Goal: Check status: Check status

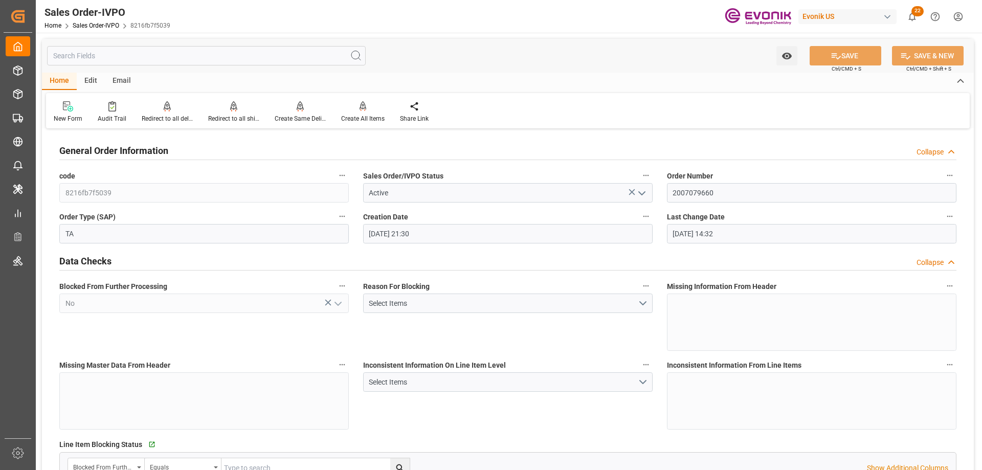
scroll to position [51, 0]
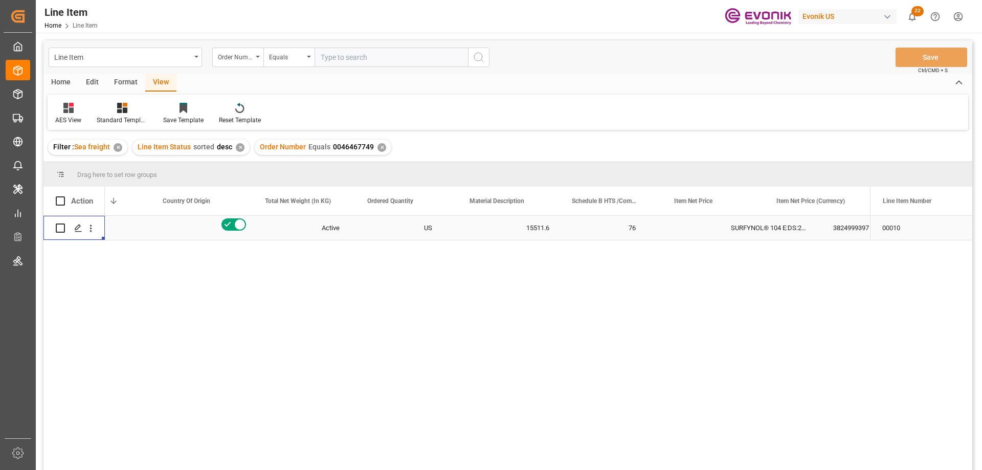
scroll to position [0, 261]
click at [365, 63] on input "text" at bounding box center [390, 57] width 153 height 19
paste input "2007136745"
type input "2007136745"
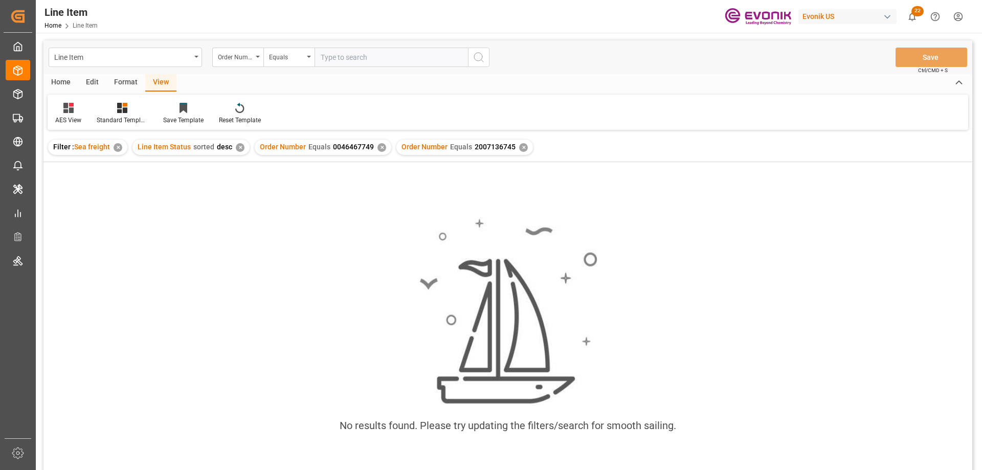
click at [379, 144] on div "✕" at bounding box center [381, 147] width 9 height 9
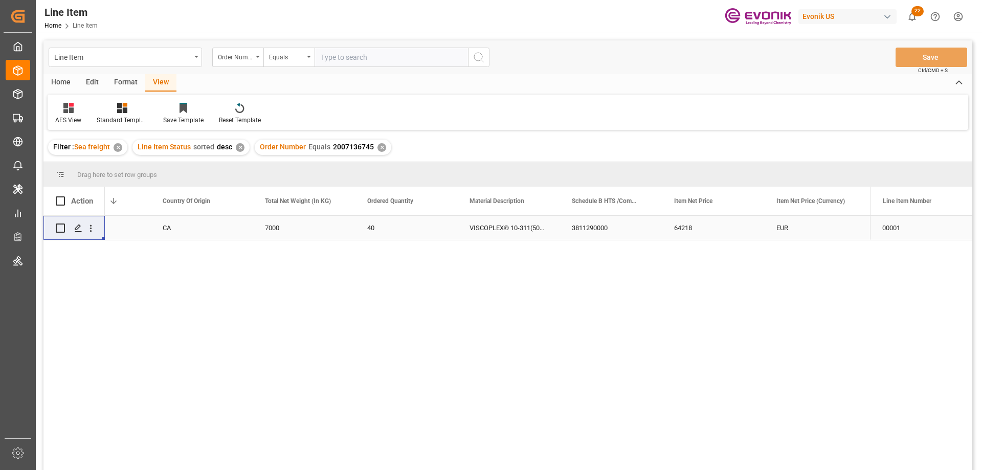
click at [159, 224] on div "CA" at bounding box center [201, 228] width 102 height 24
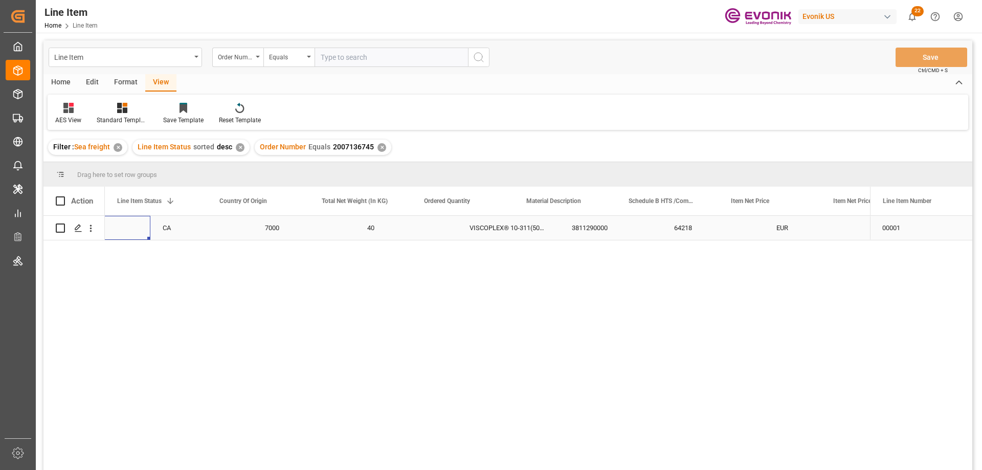
scroll to position [0, 204]
click at [345, 61] on input "text" at bounding box center [390, 57] width 153 height 19
paste input "0046459302"
type input "0046459302"
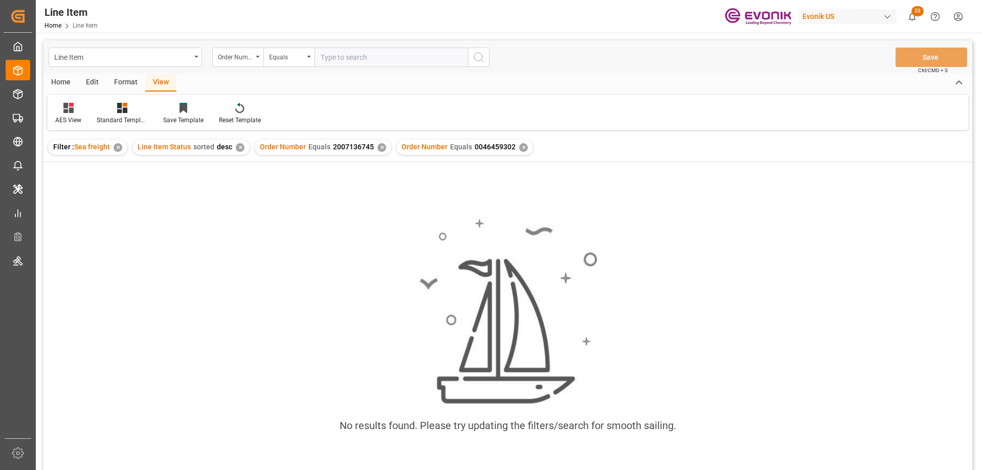
click at [380, 149] on div "✕" at bounding box center [381, 147] width 9 height 9
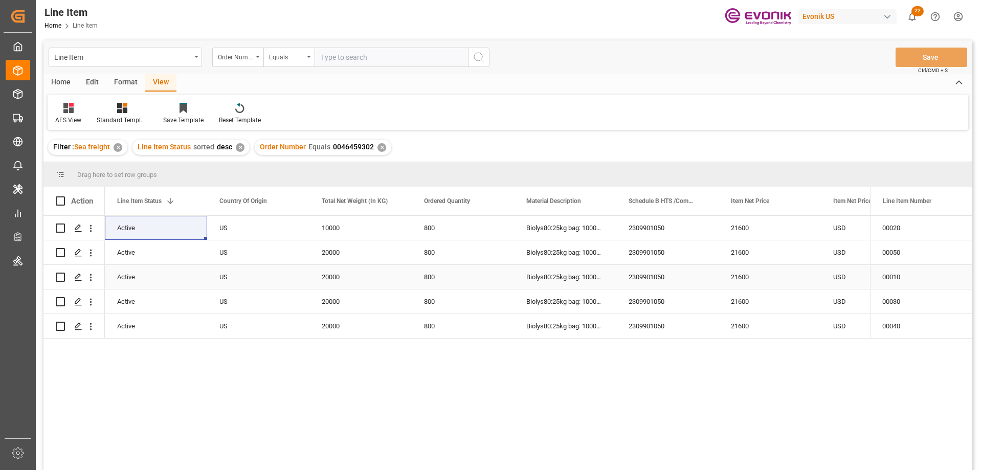
click at [131, 271] on div "Active" at bounding box center [156, 277] width 78 height 24
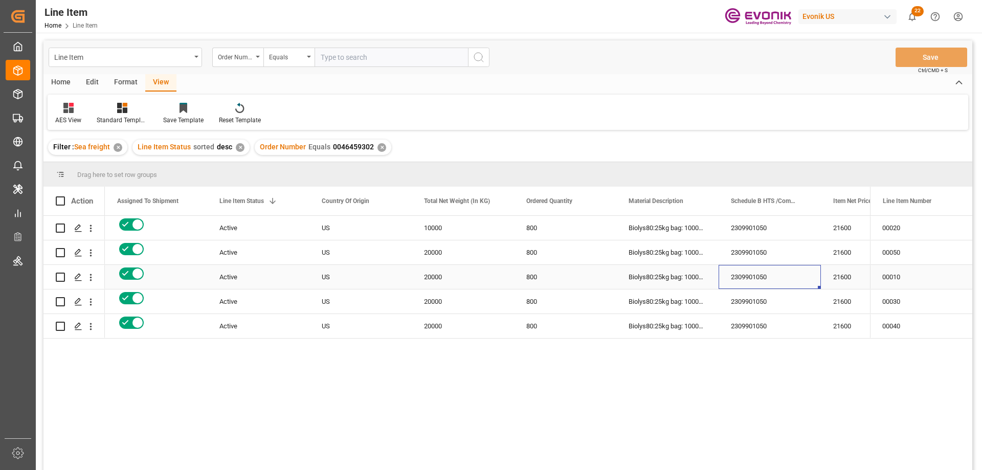
click at [813, 269] on div "2309901050" at bounding box center [769, 277] width 102 height 24
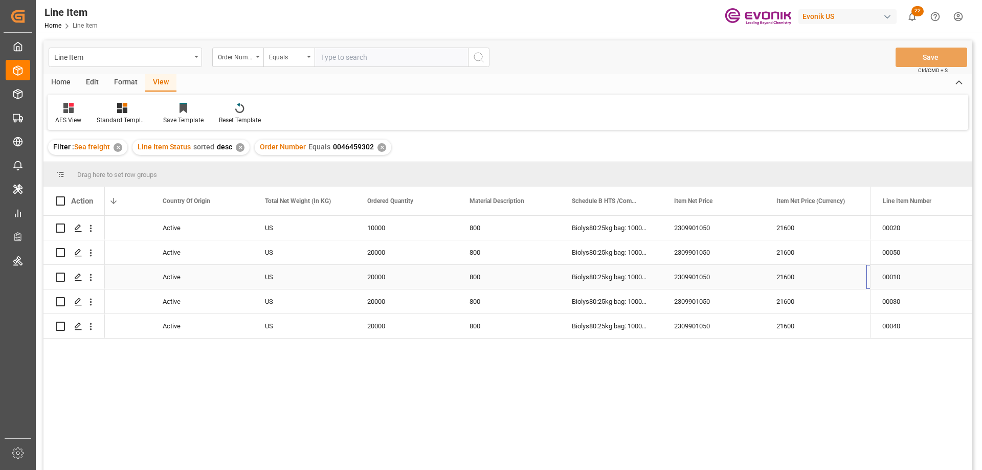
scroll to position [0, 261]
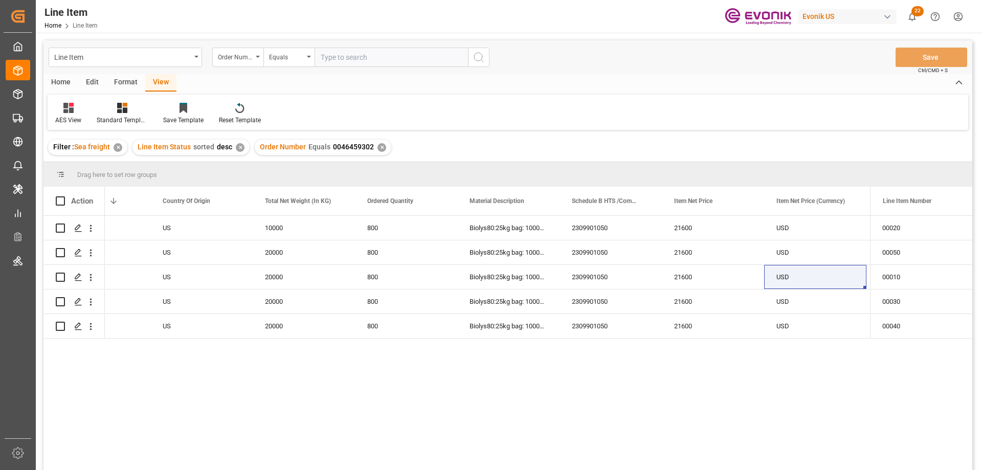
click at [379, 56] on input "text" at bounding box center [390, 57] width 153 height 19
paste input "0046464514"
type input "0046464514"
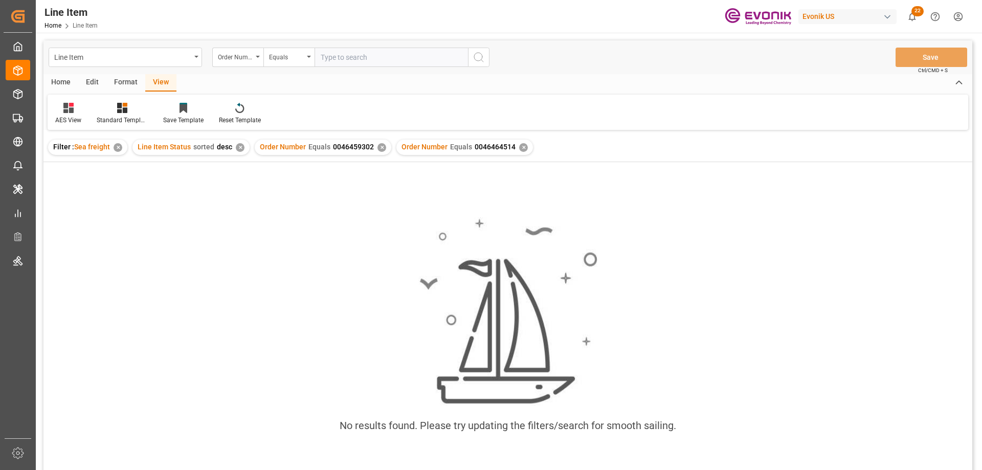
click at [378, 143] on div "✕" at bounding box center [381, 147] width 9 height 9
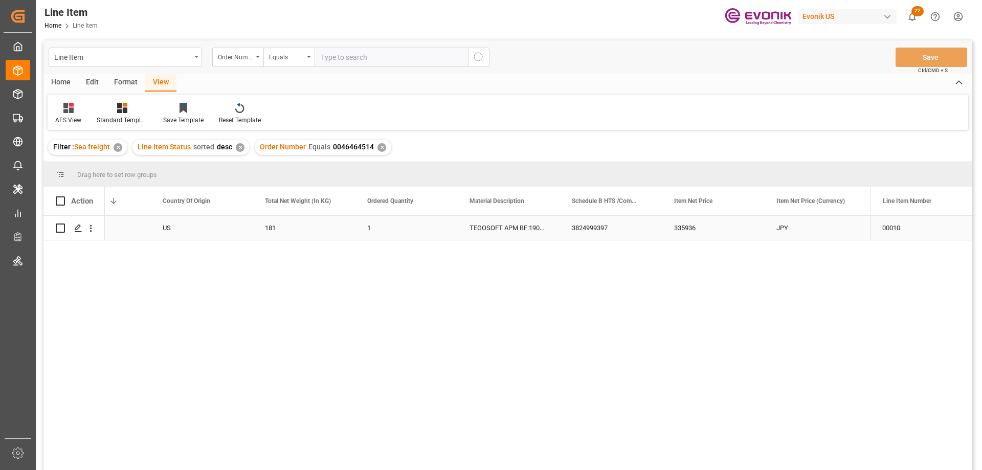
click at [149, 231] on div "Active" at bounding box center [99, 228] width 102 height 24
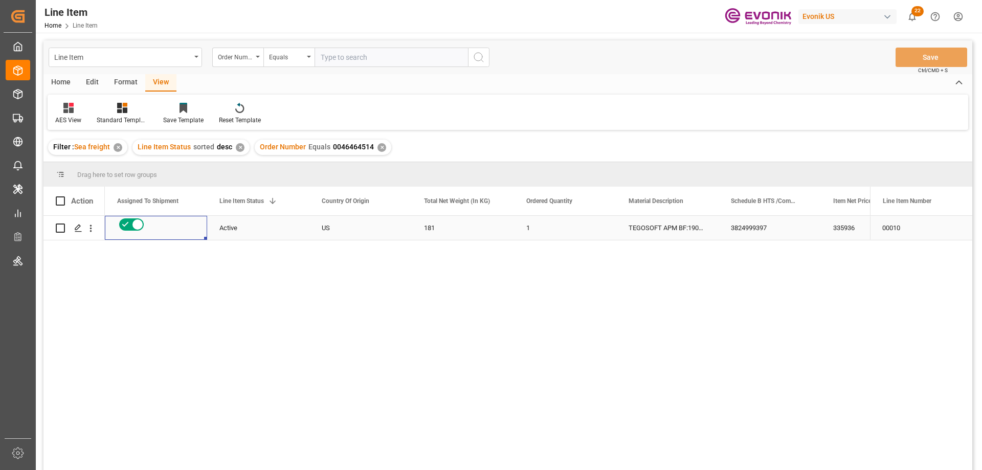
click at [834, 229] on div "335936" at bounding box center [871, 228] width 102 height 24
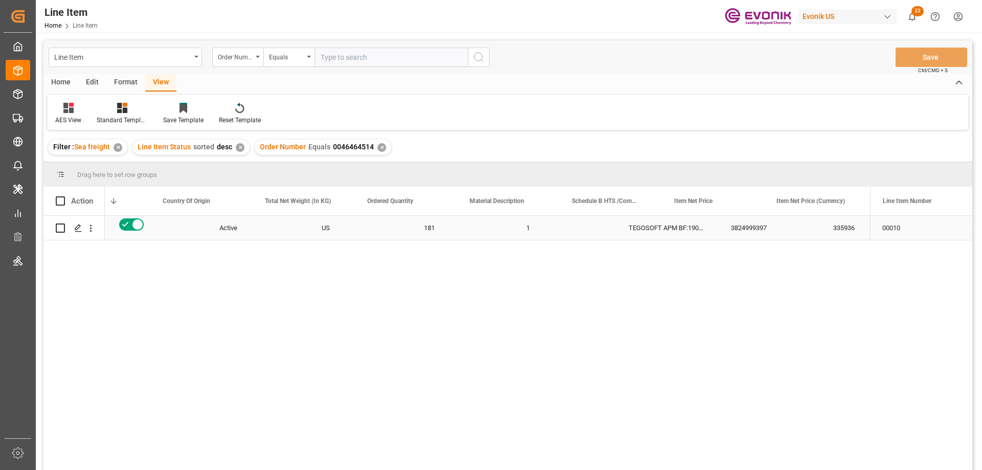
scroll to position [0, 261]
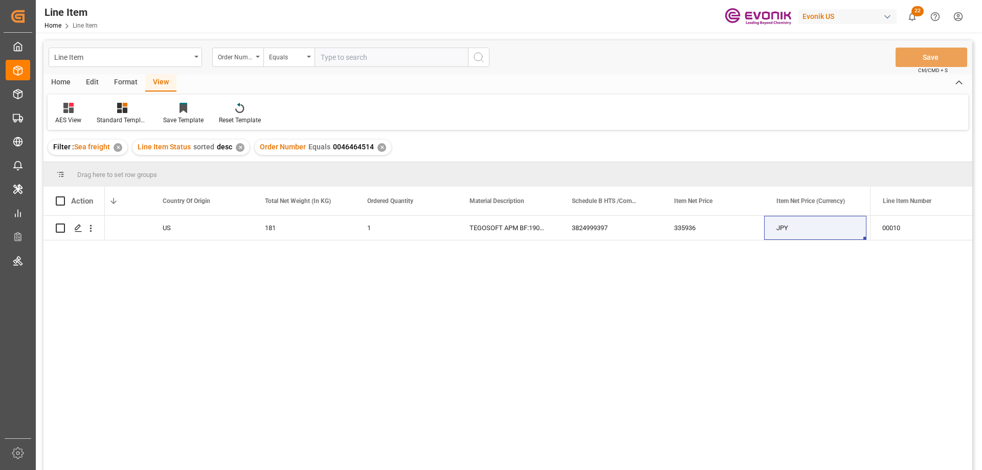
click at [360, 53] on input "text" at bounding box center [390, 57] width 153 height 19
paste input "0046470680"
type input "0046470680"
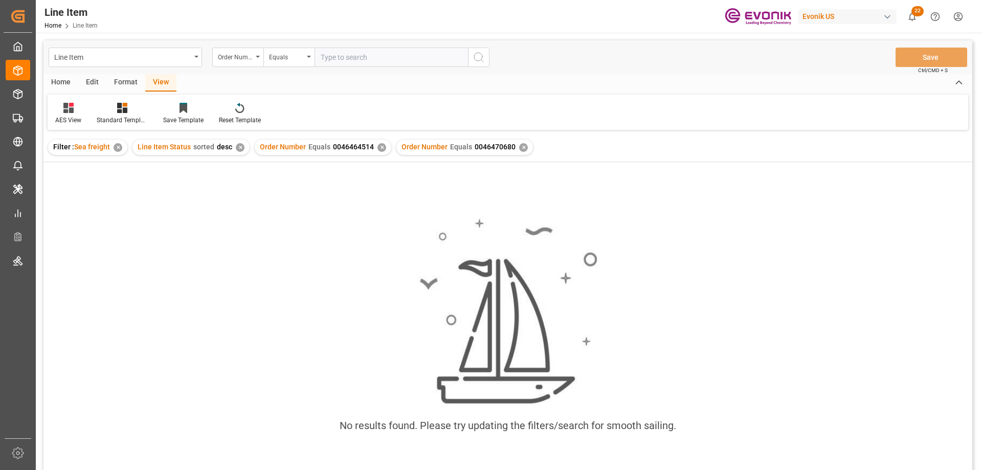
click at [375, 143] on div "Order Number Equals 0046464514 ✕" at bounding box center [323, 147] width 136 height 15
click at [378, 149] on div "✕" at bounding box center [381, 147] width 9 height 9
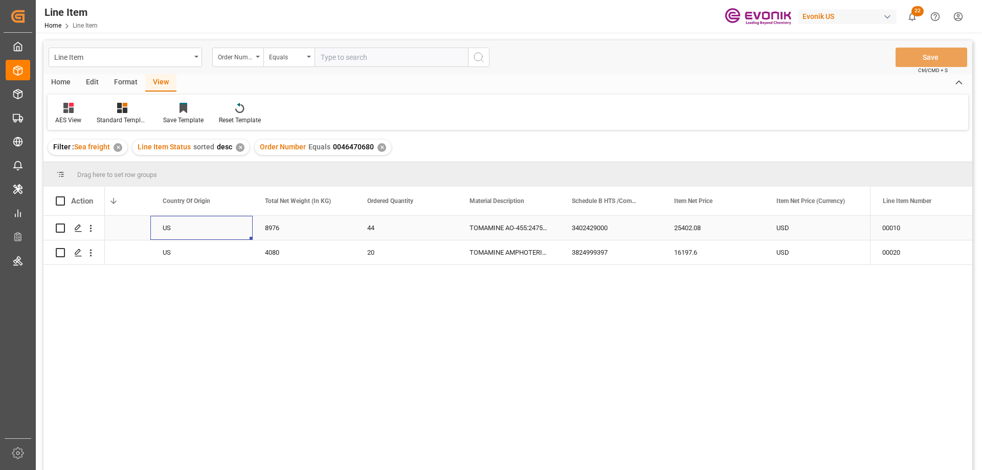
click at [187, 217] on div "US" at bounding box center [201, 228] width 102 height 24
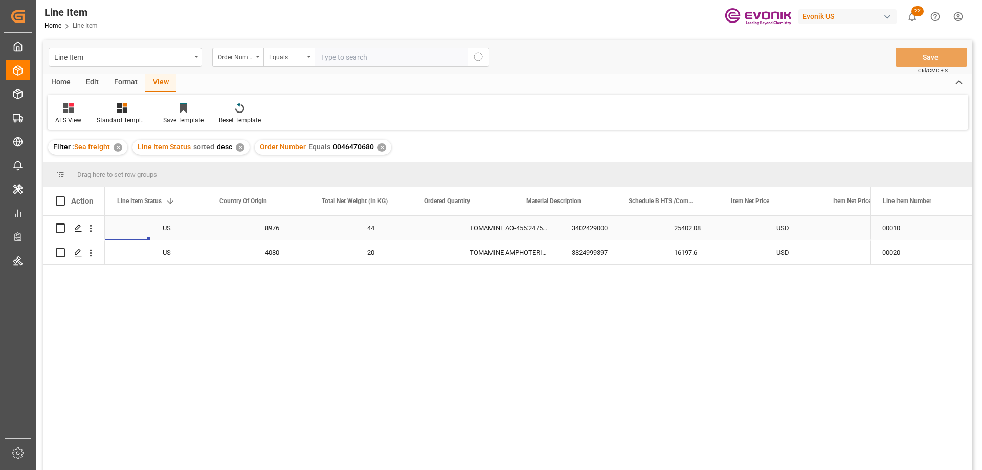
scroll to position [0, 204]
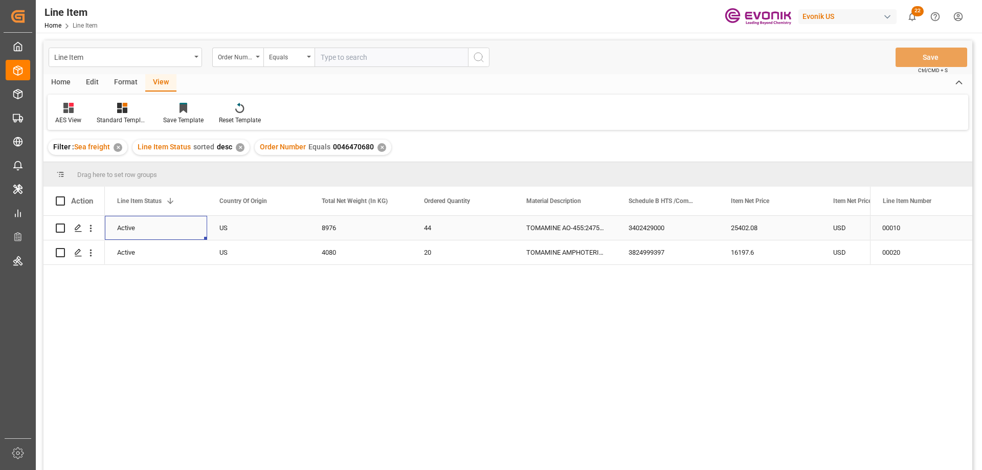
click at [849, 235] on div "USD" at bounding box center [871, 228] width 102 height 24
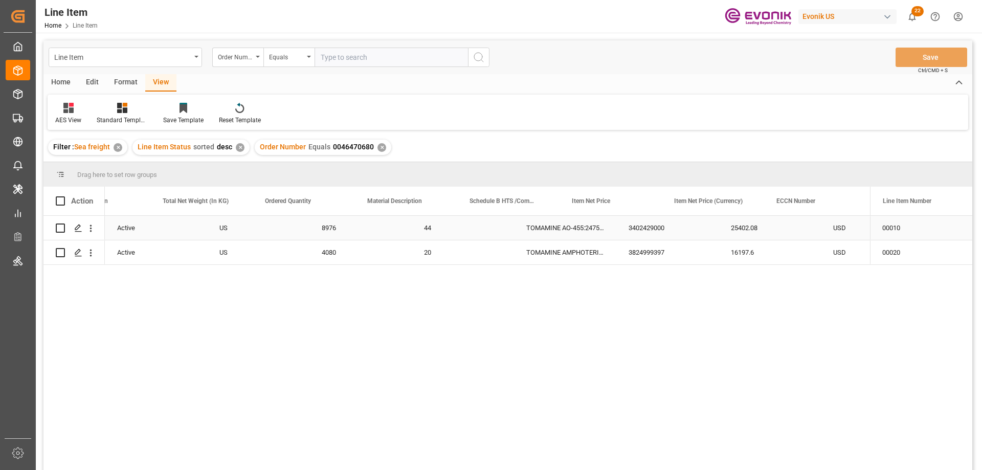
scroll to position [0, 363]
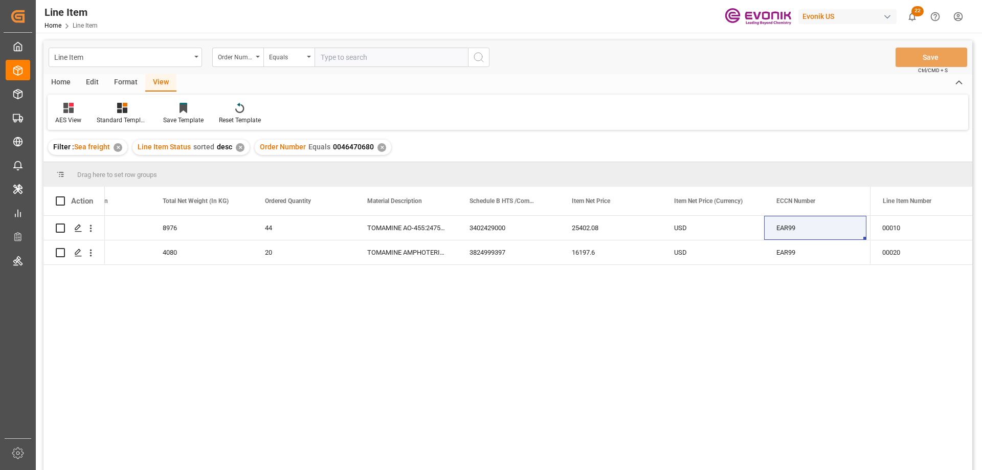
click at [356, 55] on input "text" at bounding box center [390, 57] width 153 height 19
paste input "0046470133"
type input "0046470133"
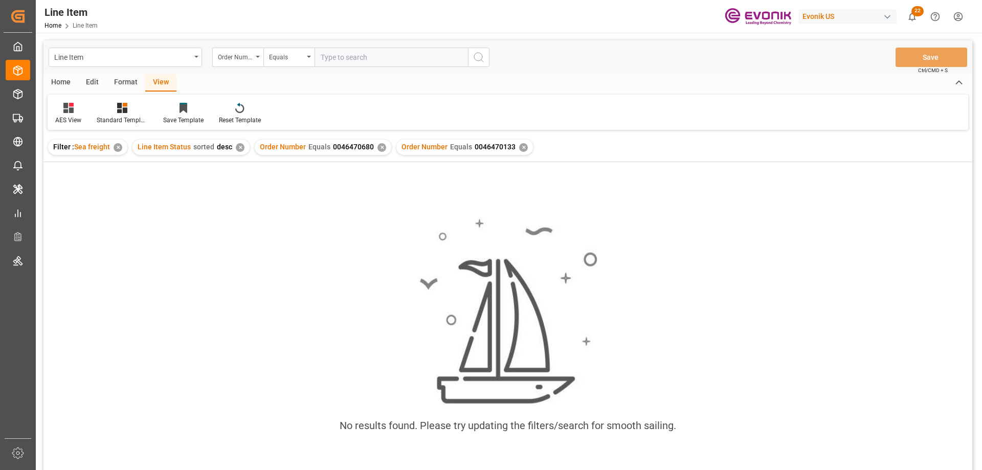
click at [378, 147] on div "✕" at bounding box center [381, 147] width 9 height 9
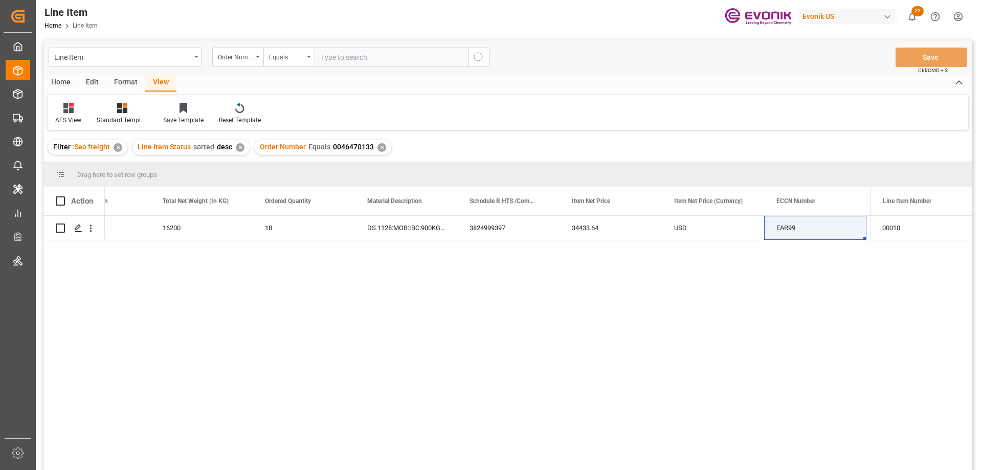
click at [378, 59] on input "text" at bounding box center [390, 57] width 153 height 19
paste input "0046470134"
type input "0046470134"
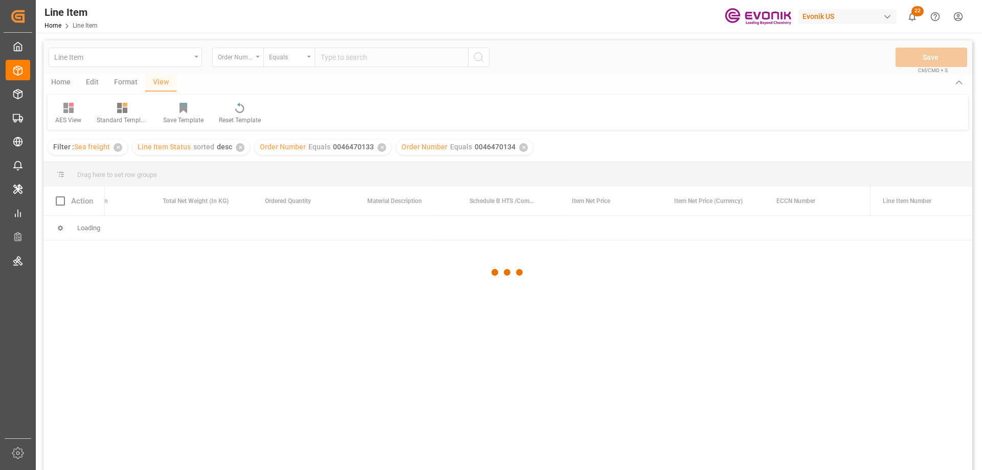
click at [377, 150] on div at bounding box center [507, 272] width 928 height 464
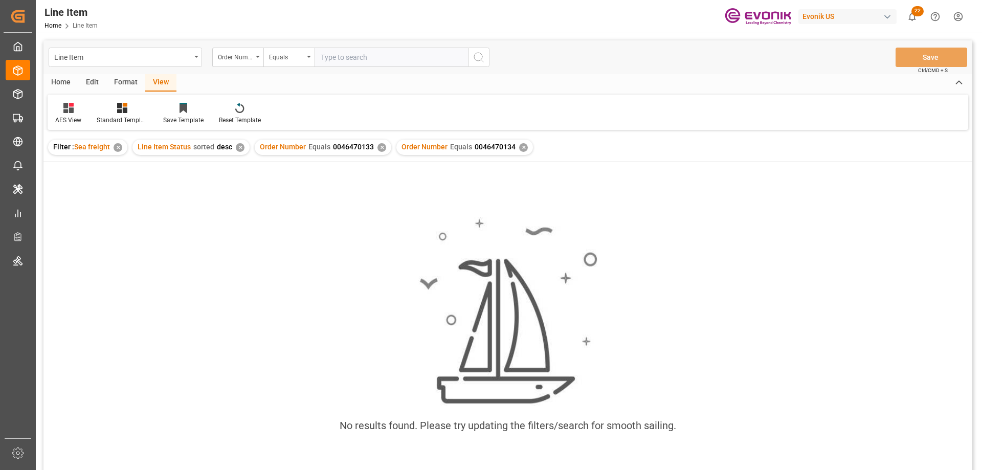
click at [379, 148] on div "✕" at bounding box center [381, 147] width 9 height 9
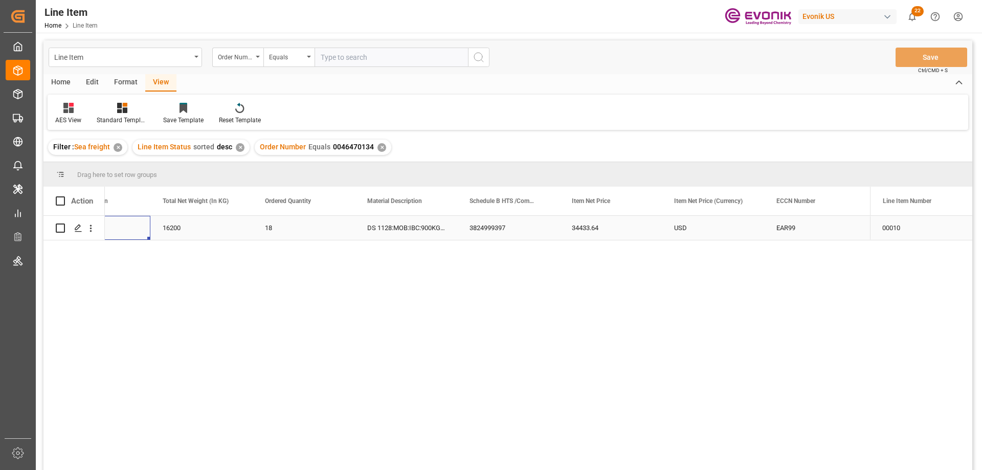
click at [118, 223] on div "US" at bounding box center [99, 228] width 102 height 24
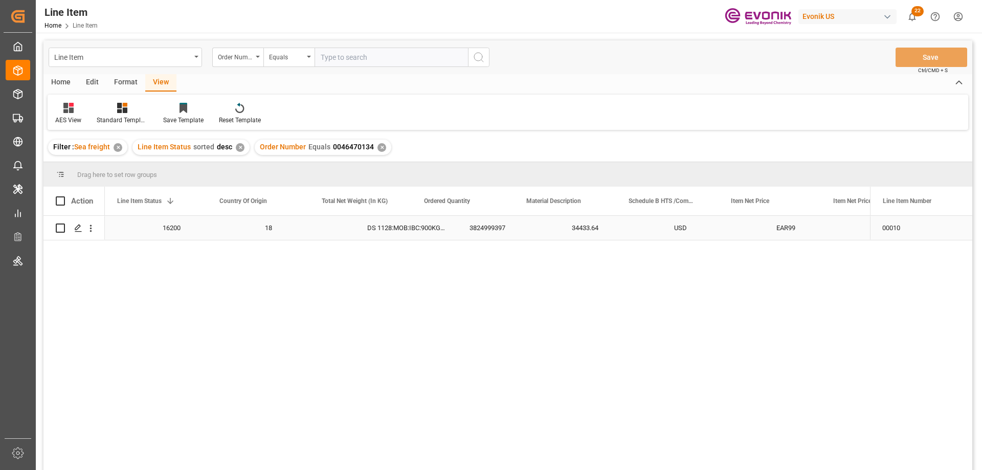
scroll to position [0, 204]
click at [839, 231] on div "USD" at bounding box center [871, 228] width 102 height 24
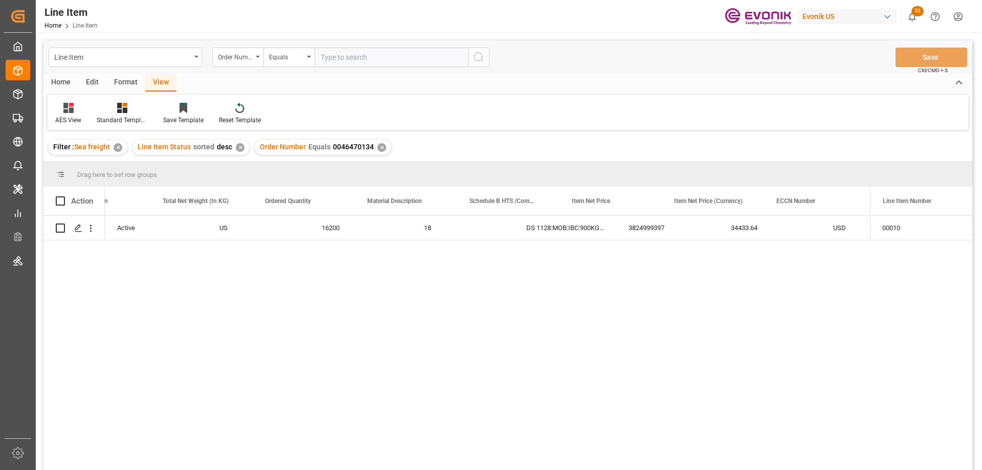
scroll to position [0, 363]
click at [361, 54] on input "text" at bounding box center [390, 57] width 153 height 19
paste input "0046473549"
type input "0046473549"
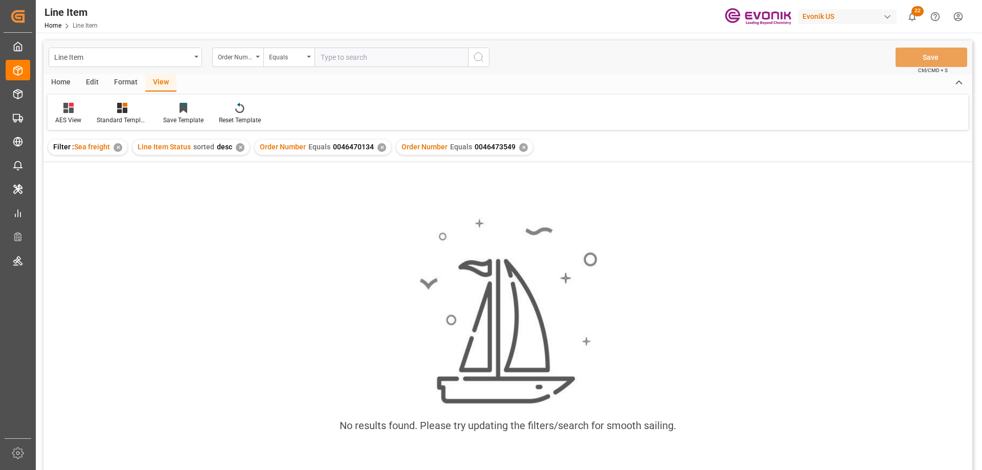
click at [379, 150] on div "✕" at bounding box center [381, 147] width 9 height 9
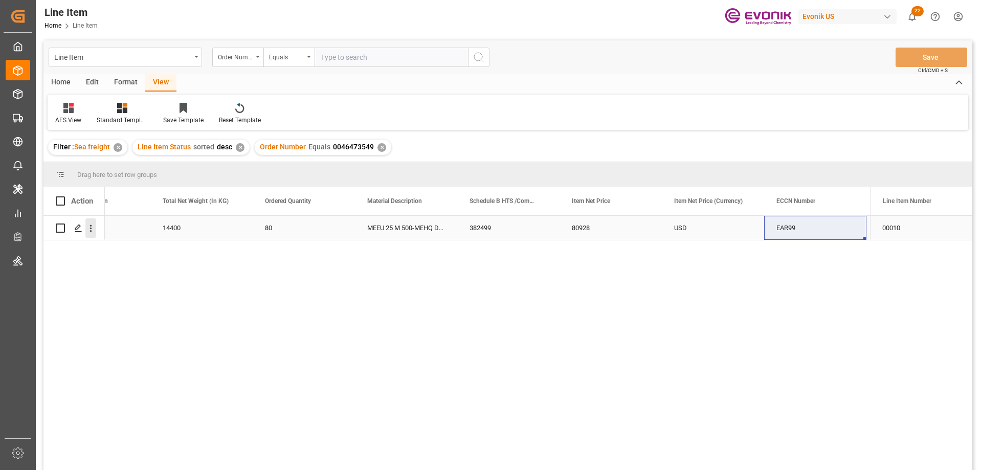
click at [92, 226] on icon "open menu" at bounding box center [91, 228] width 2 height 7
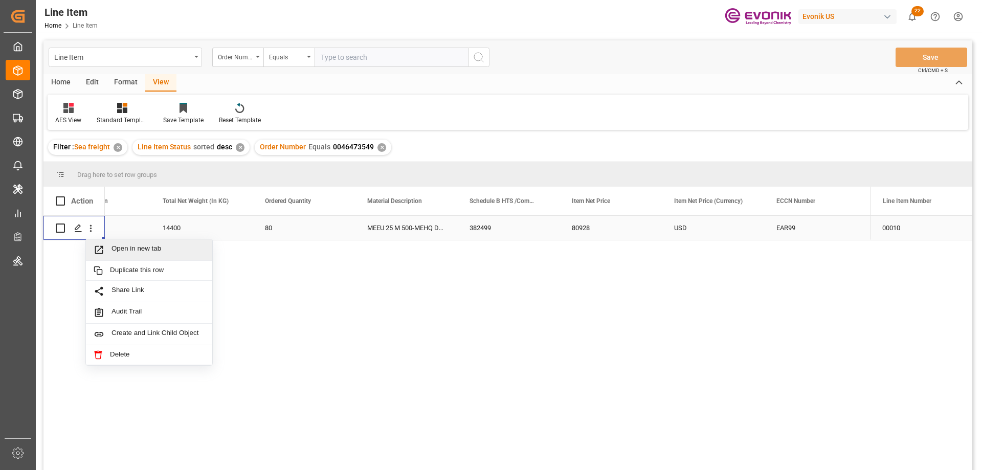
click at [124, 242] on div "Open in new tab" at bounding box center [149, 249] width 126 height 21
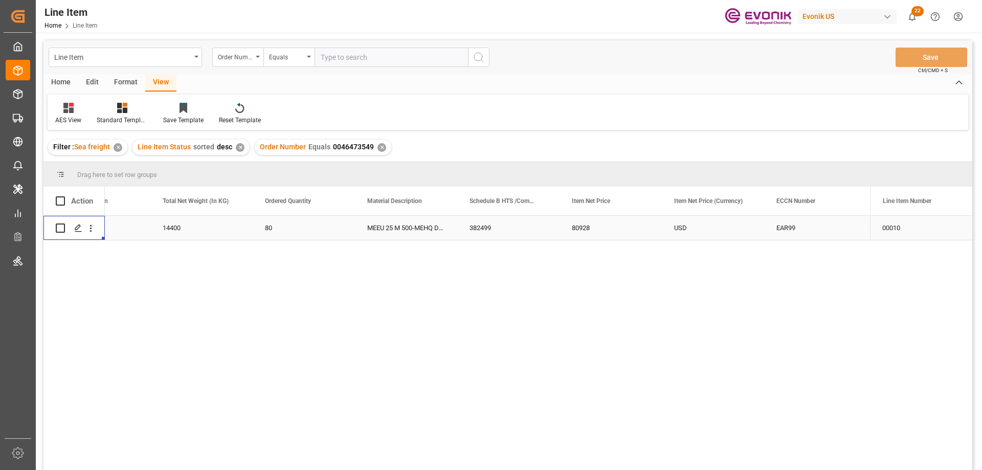
click at [196, 234] on div "14400" at bounding box center [201, 228] width 102 height 24
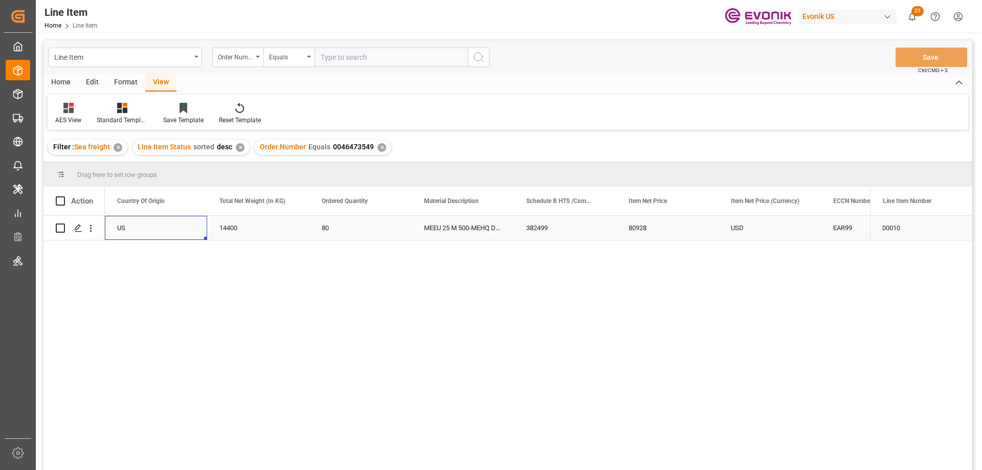
click at [595, 223] on div "382499" at bounding box center [565, 228] width 102 height 24
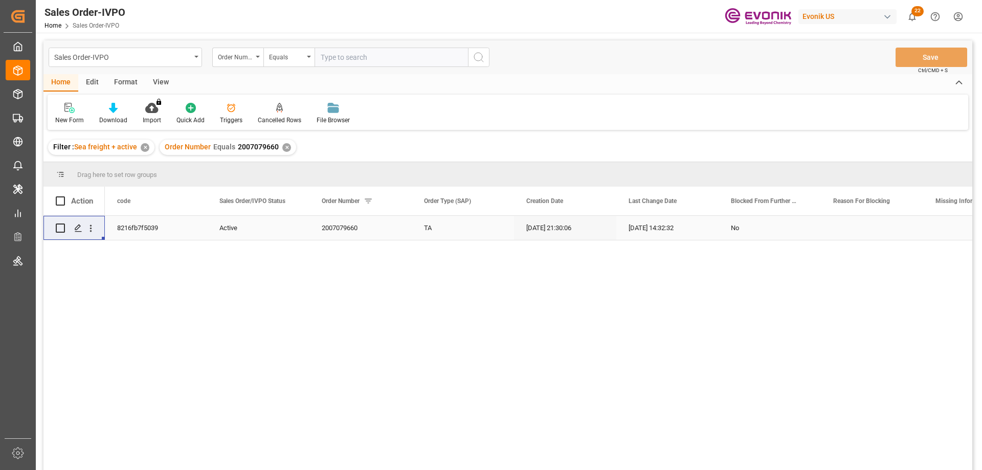
click at [370, 63] on input "text" at bounding box center [390, 57] width 153 height 19
paste input "0046467083"
type input "0046467083"
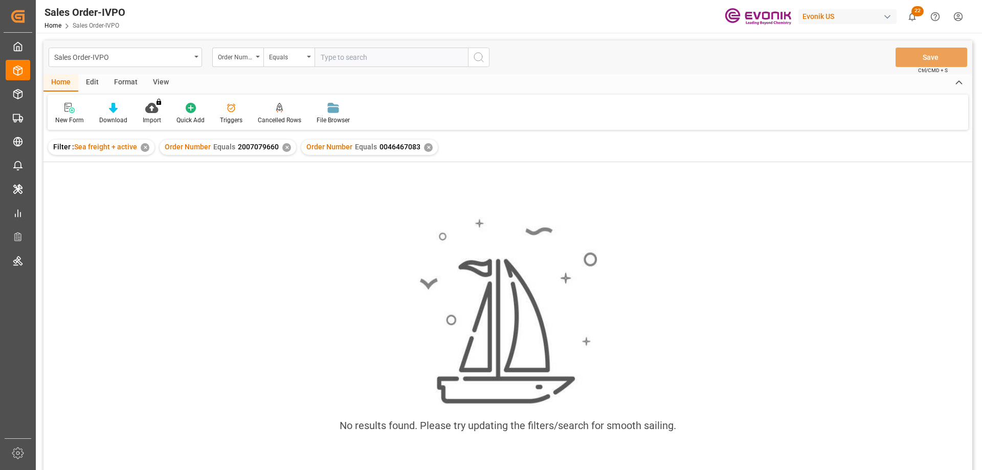
click at [285, 148] on div "✕" at bounding box center [286, 147] width 9 height 9
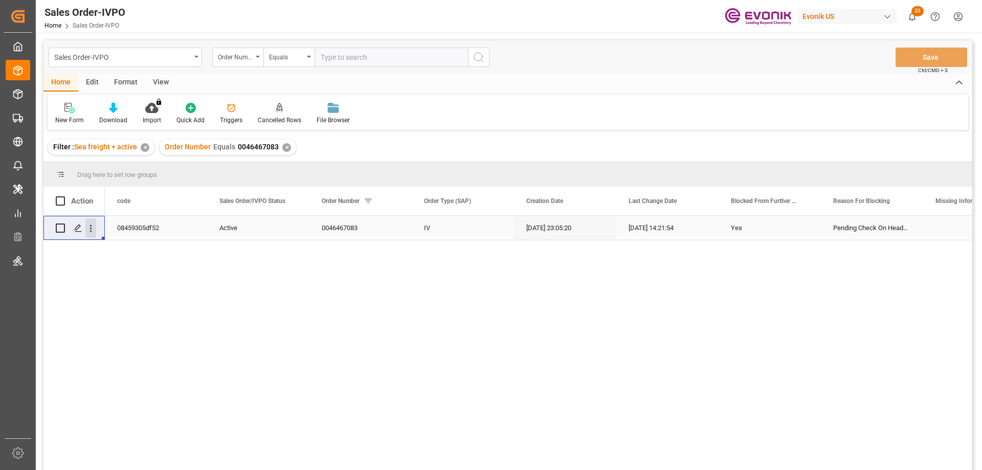
click at [89, 223] on icon "open menu" at bounding box center [90, 228] width 11 height 11
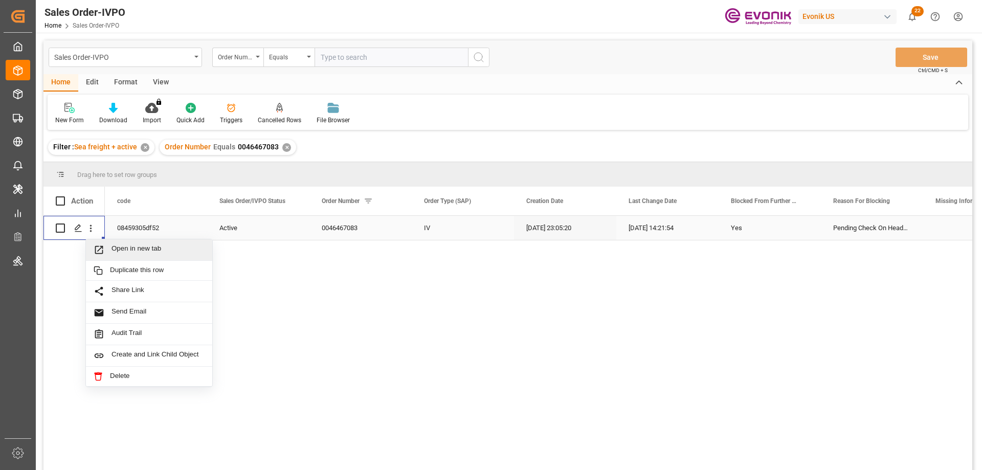
click at [134, 245] on span "Open in new tab" at bounding box center [157, 249] width 93 height 11
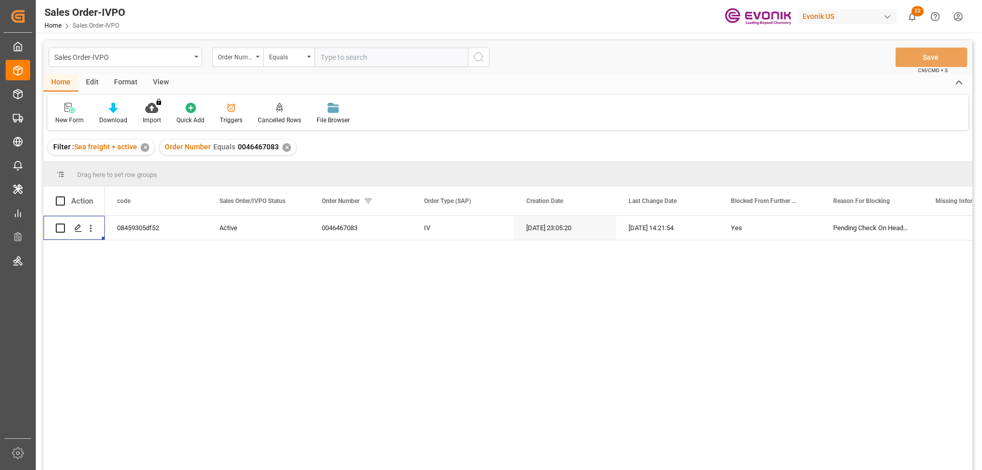
click at [347, 54] on input "text" at bounding box center [390, 57] width 153 height 19
paste input "2007166036"
type input "2007166036"
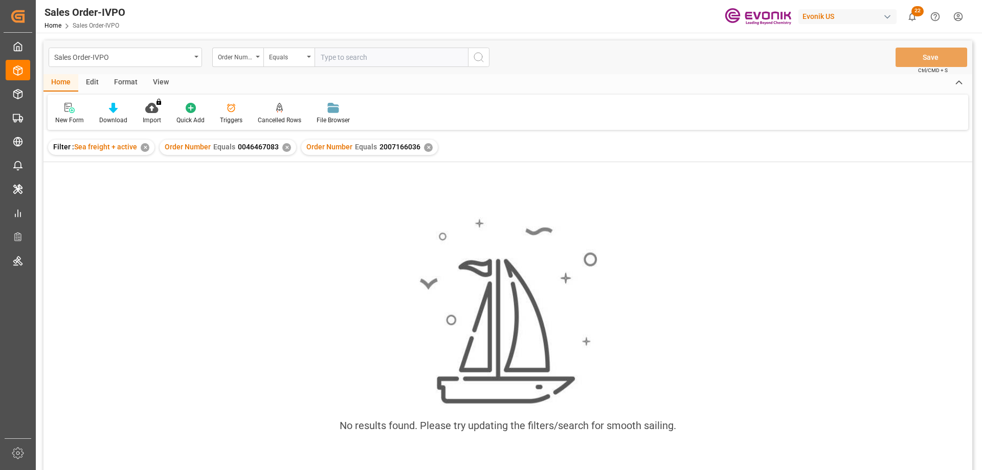
click at [286, 149] on div "✕" at bounding box center [286, 147] width 9 height 9
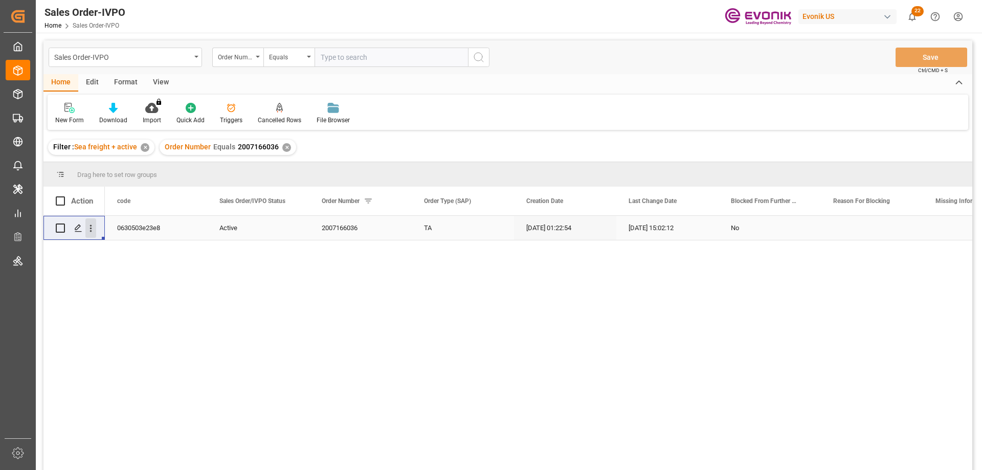
click at [94, 229] on icon "open menu" at bounding box center [90, 228] width 11 height 11
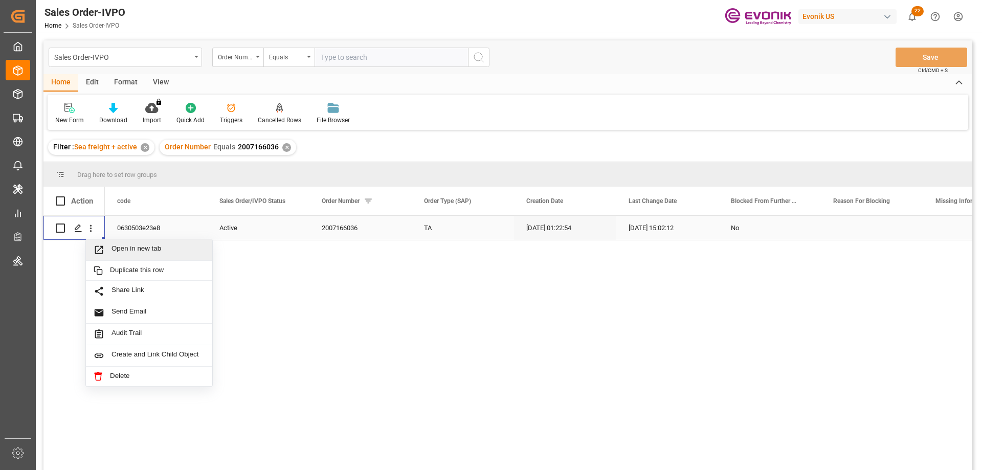
click at [141, 248] on span "Open in new tab" at bounding box center [157, 249] width 93 height 11
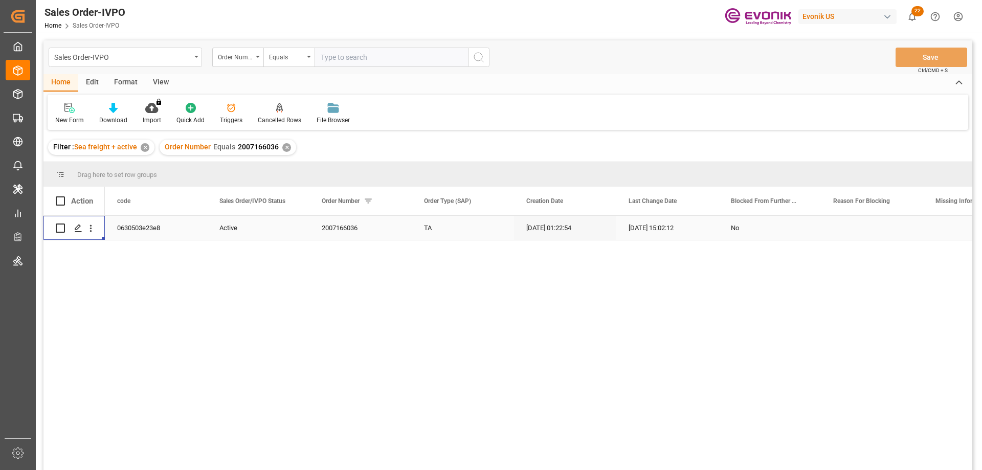
click at [395, 53] on input "text" at bounding box center [390, 57] width 153 height 19
paste input "2007051187"
type input "2007051187"
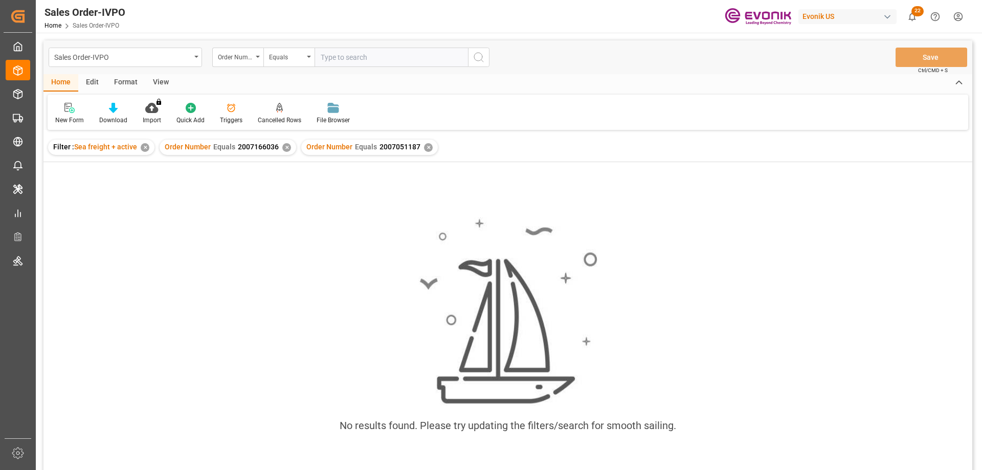
click at [285, 146] on div "✕" at bounding box center [286, 147] width 9 height 9
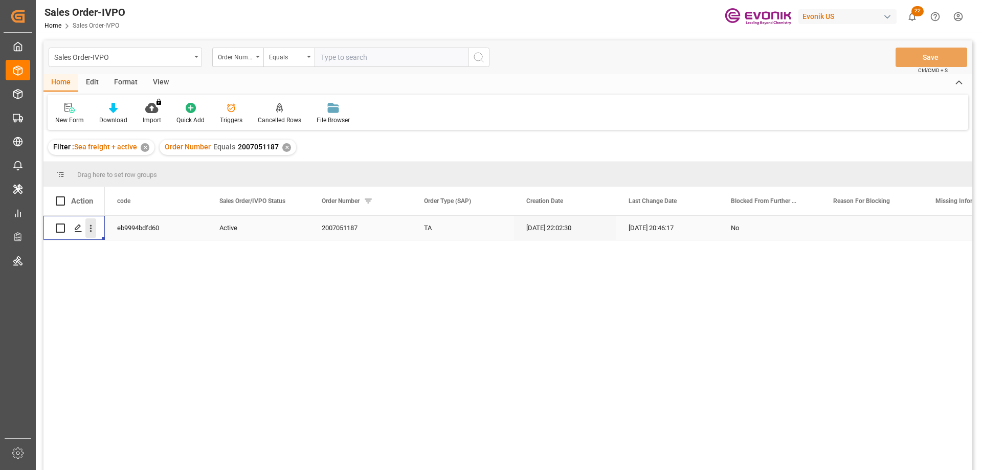
click at [89, 230] on icon "open menu" at bounding box center [90, 228] width 11 height 11
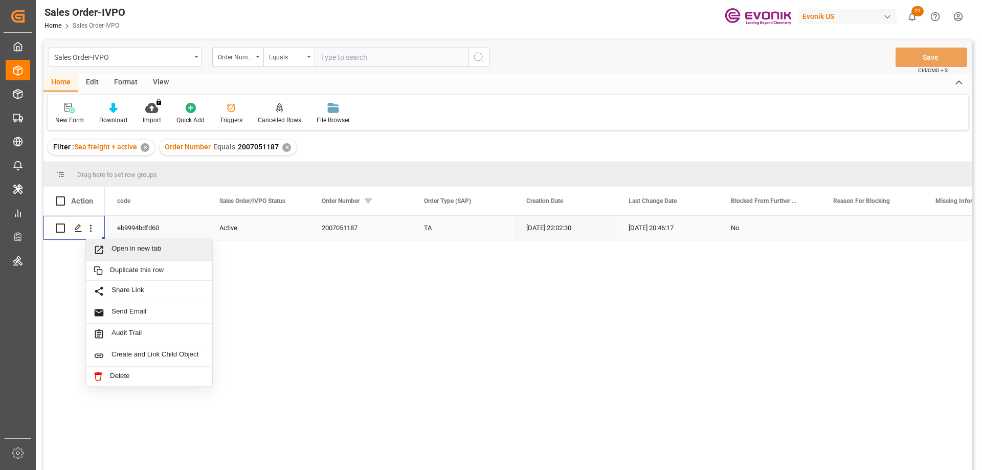
click at [116, 244] on span "Open in new tab" at bounding box center [157, 249] width 93 height 11
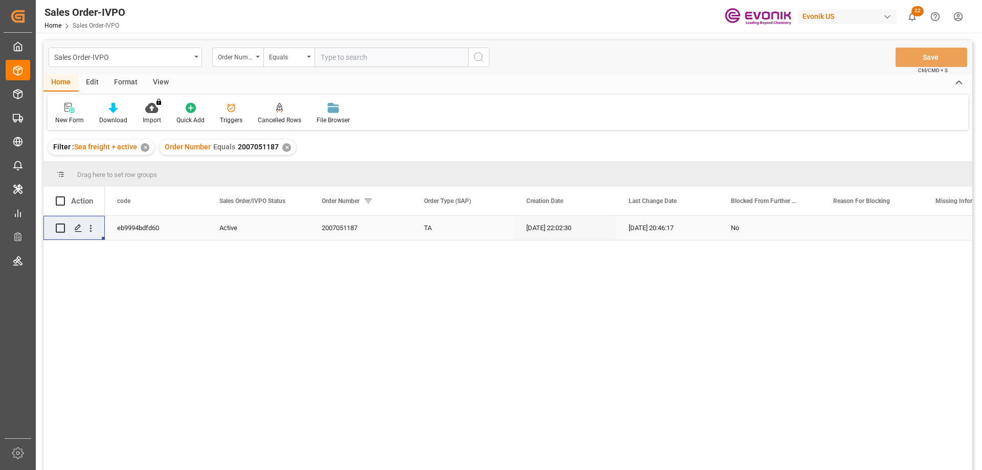
click at [334, 66] on input "text" at bounding box center [390, 57] width 153 height 19
paste input "2007168254"
type input "2007168254"
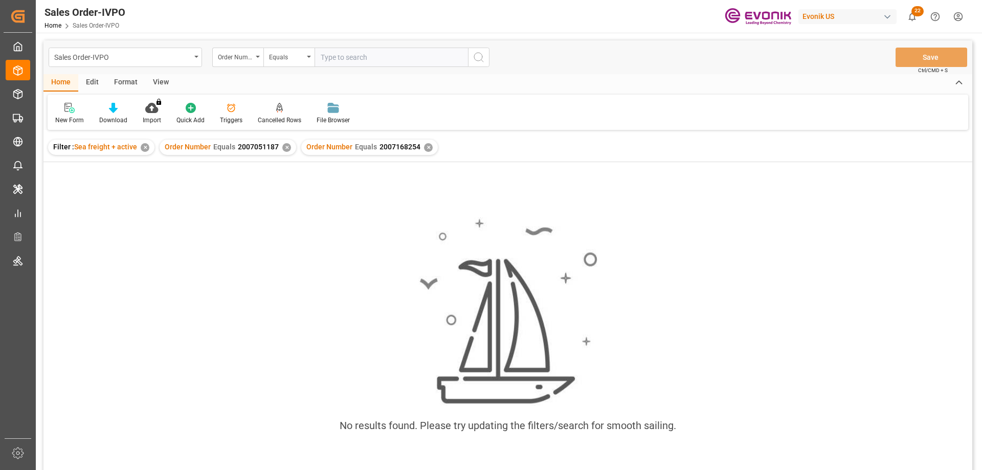
click at [285, 147] on div "✕" at bounding box center [286, 147] width 9 height 9
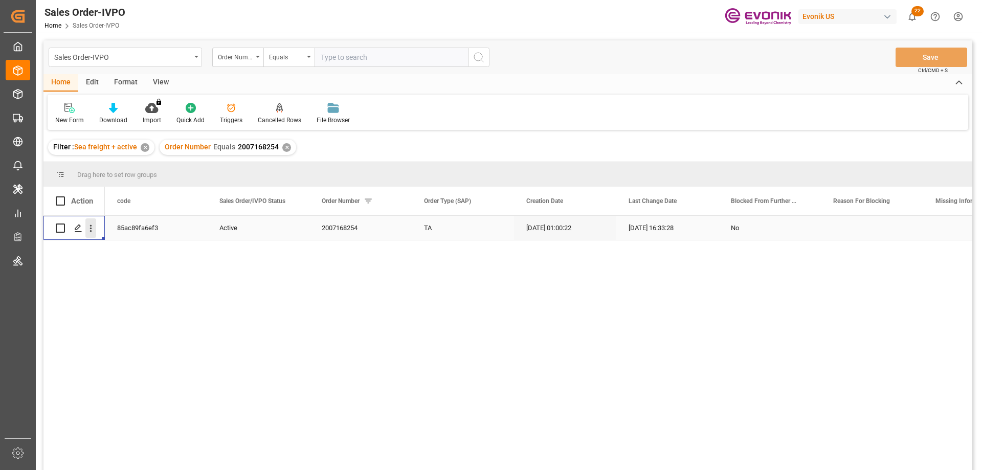
click at [91, 228] on icon "open menu" at bounding box center [91, 228] width 2 height 7
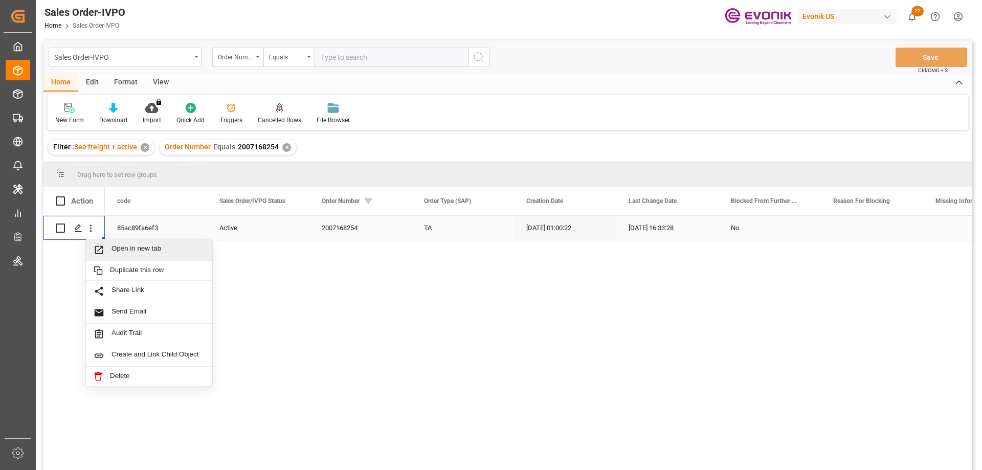
click at [134, 253] on span "Open in new tab" at bounding box center [157, 249] width 93 height 11
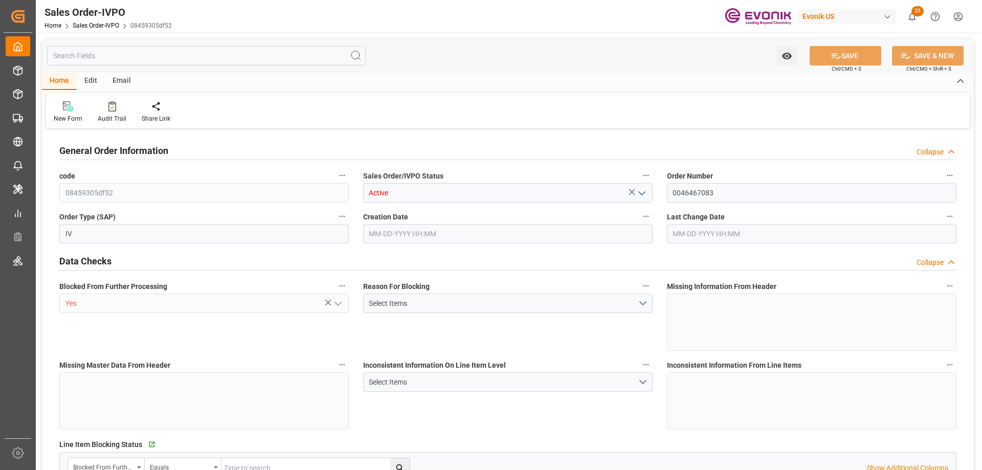
type input "CNSHA"
type input "0"
type input "1"
type input "2"
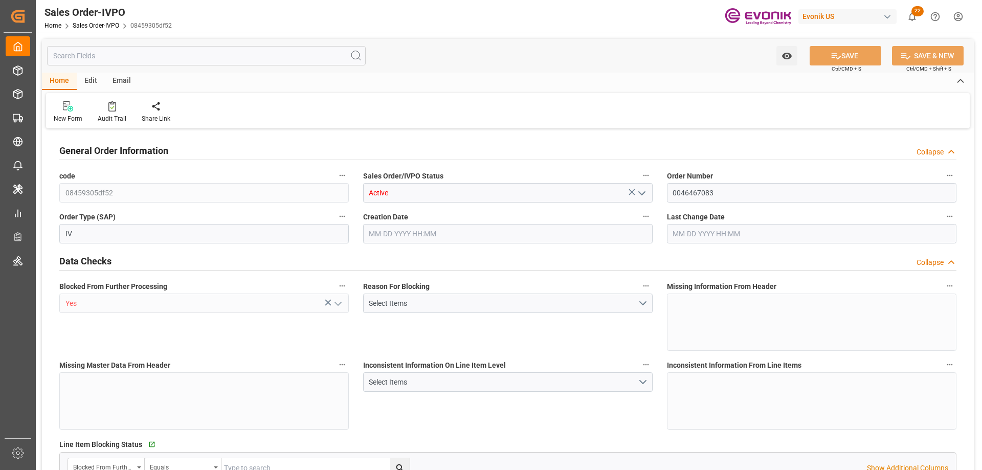
type input "17108.9"
type input "50.3442"
type input "17000"
type input "30"
type input "08-20-2025 23:05"
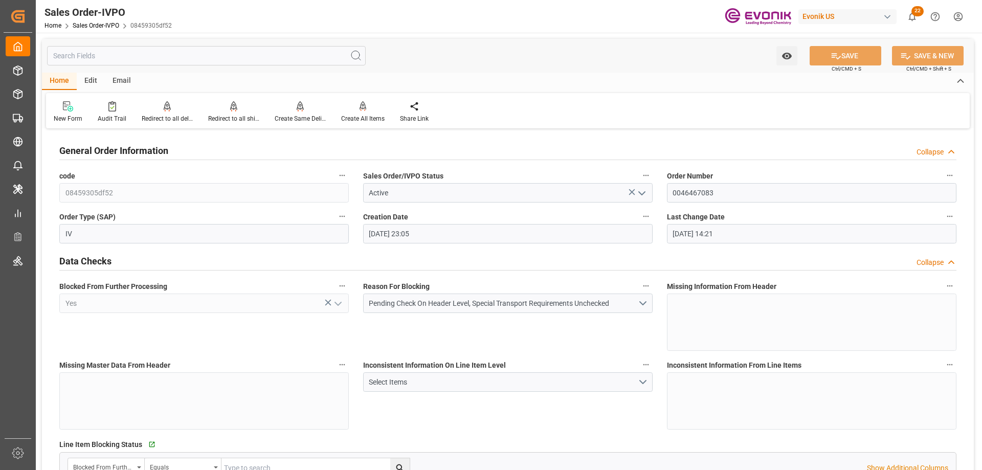
type input "09-24-2025 14:21"
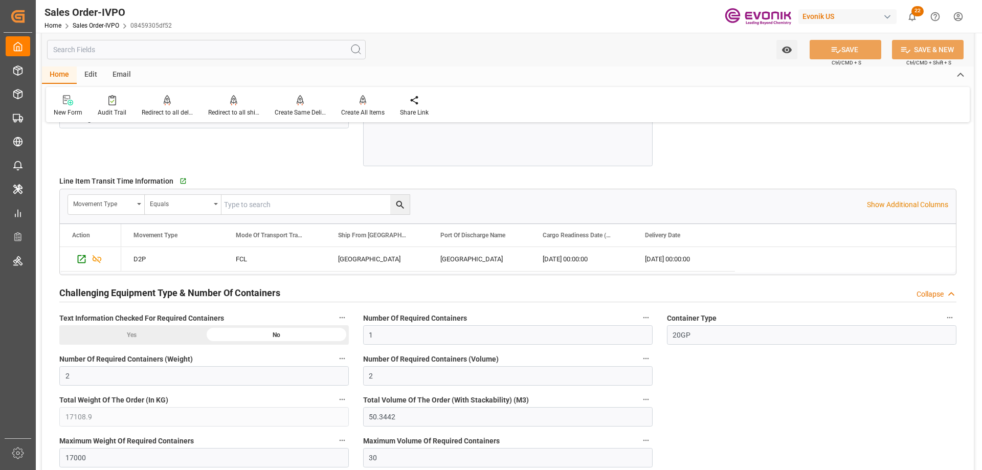
scroll to position [1483, 0]
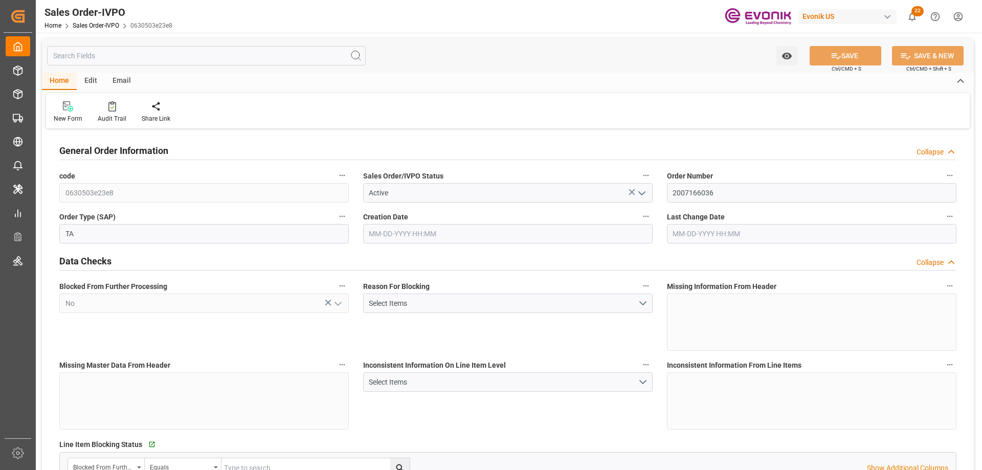
type input "TTPOS"
type input "0"
type input "1"
type input "4842"
type input "[DATE] 01:22"
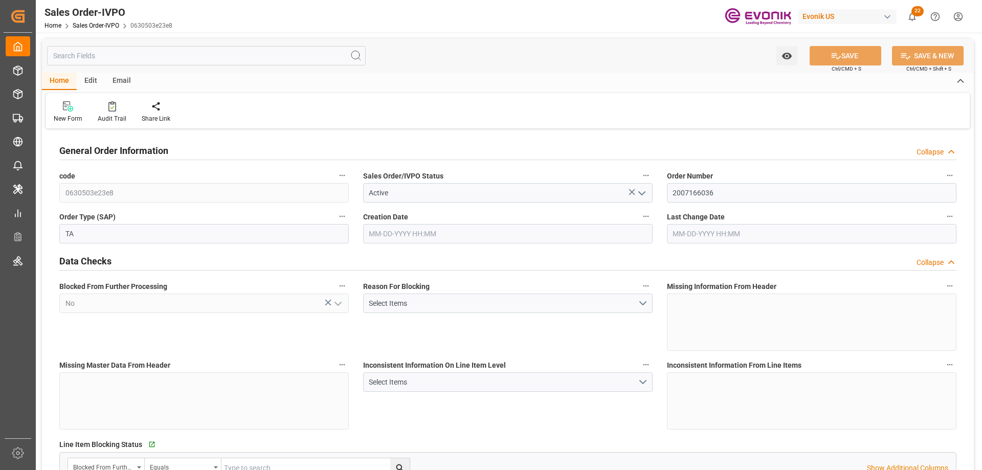
type input "[DATE] 15:02"
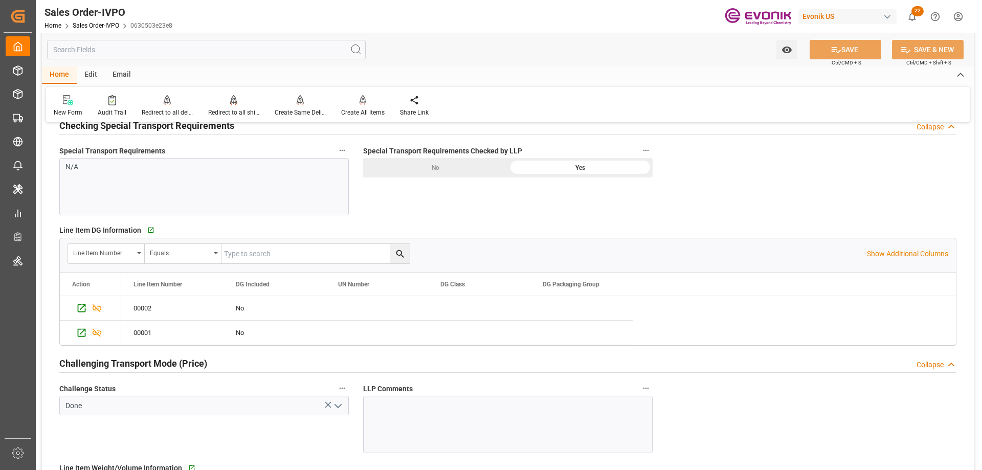
scroll to position [1431, 0]
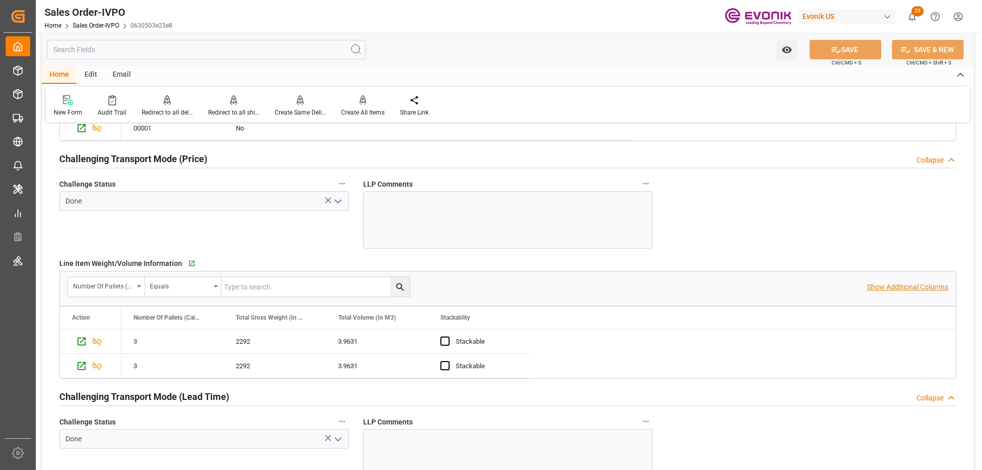
click at [884, 283] on p "Show Additional Columns" at bounding box center [907, 287] width 81 height 11
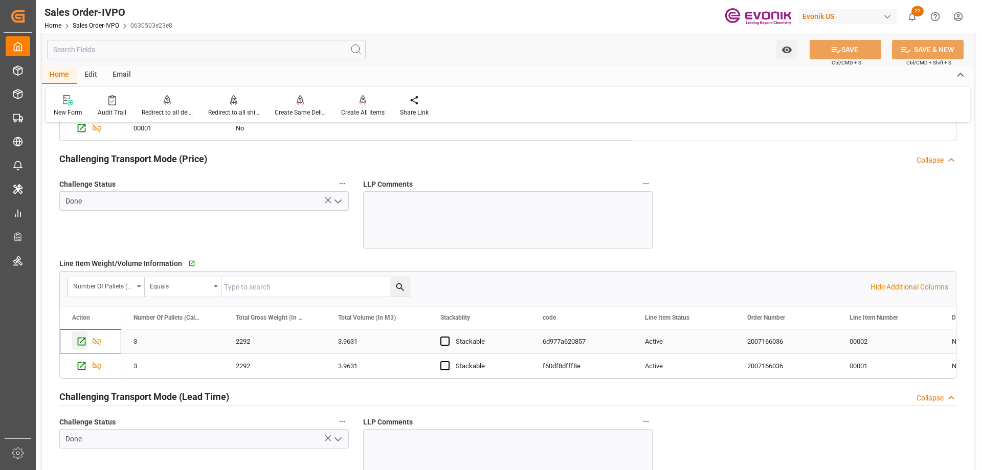
click at [81, 340] on icon "Press SPACE to select this row." at bounding box center [81, 341] width 11 height 11
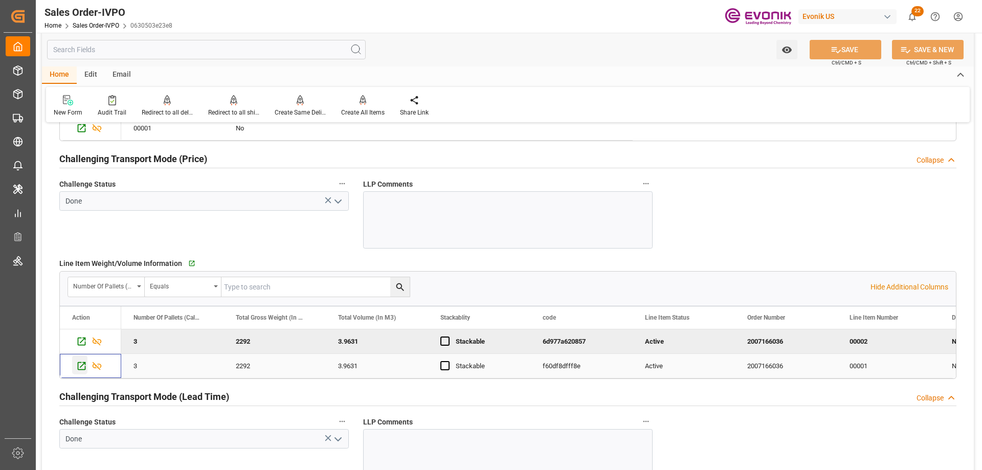
click at [86, 364] on icon "Press SPACE to select this row." at bounding box center [81, 365] width 11 height 11
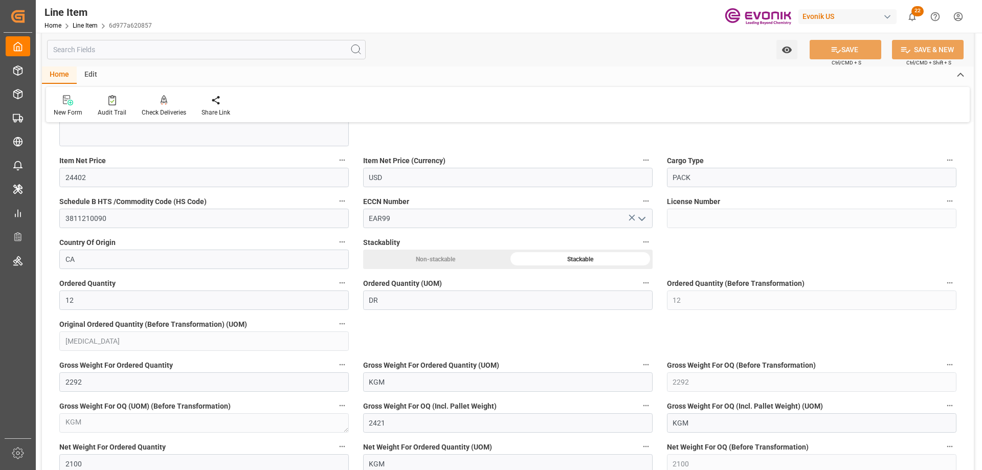
scroll to position [716, 0]
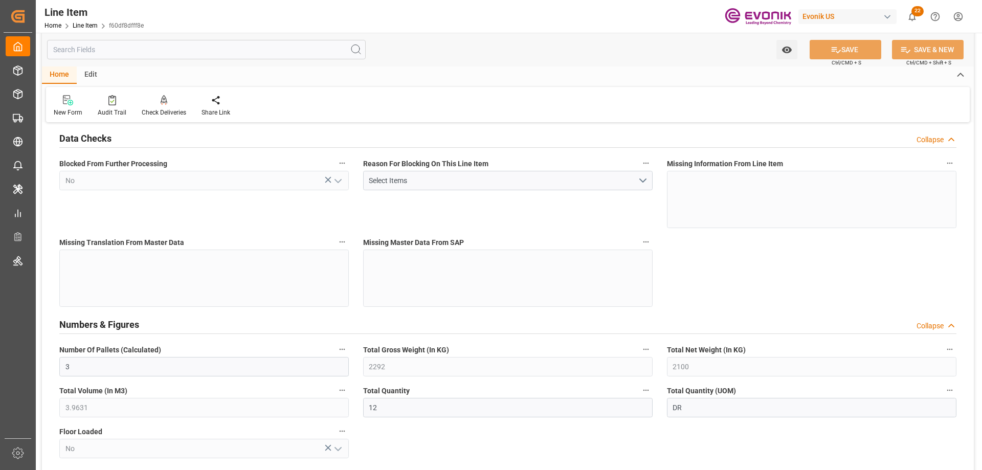
scroll to position [256, 0]
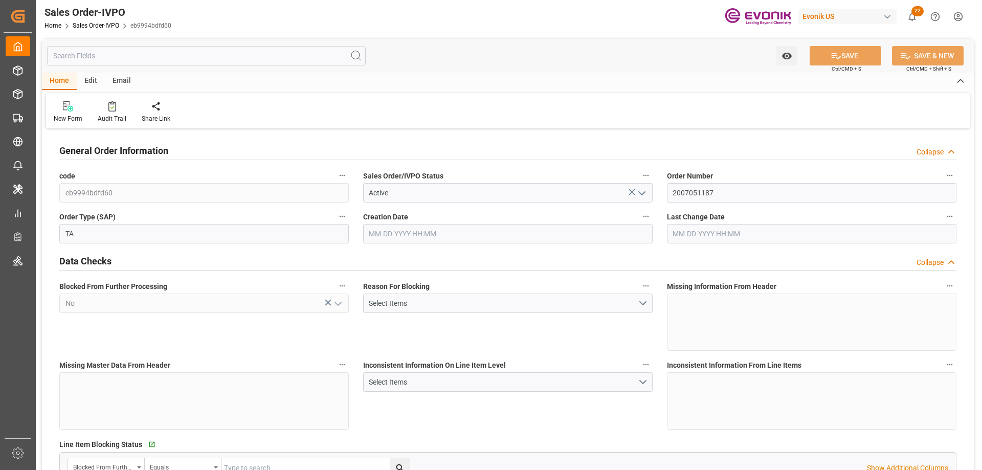
type input "MYPGU"
type input "0"
type input "1"
type input "2"
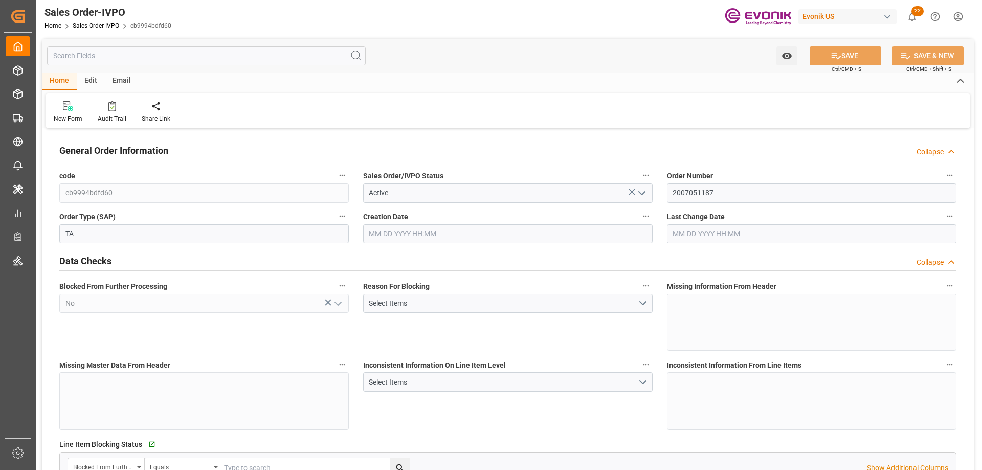
type input "18687.36"
type input "76.141"
type input "19000"
type input "60"
type input "06-17-2025 22:02"
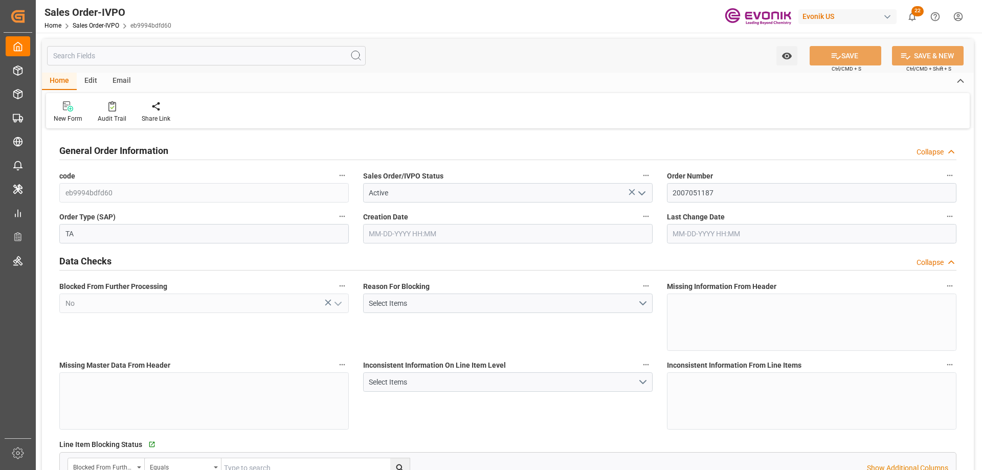
type input "09-04-2025 20:46"
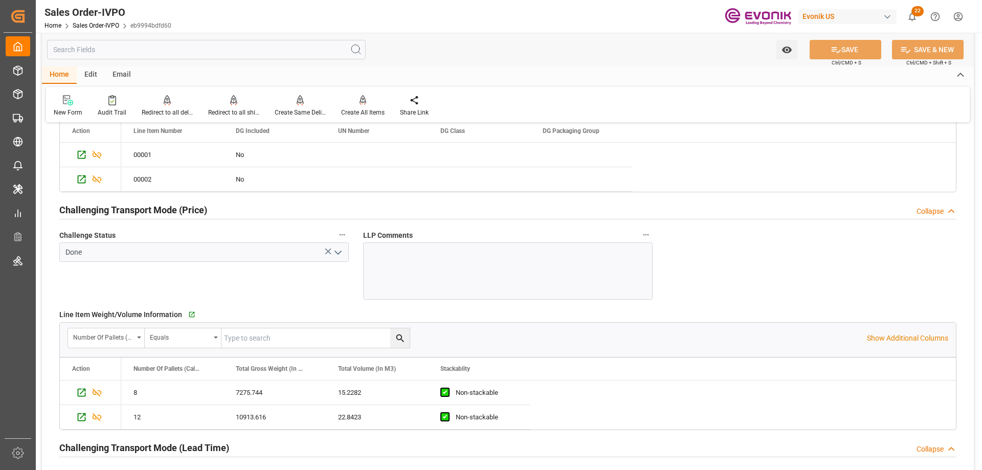
scroll to position [1329, 0]
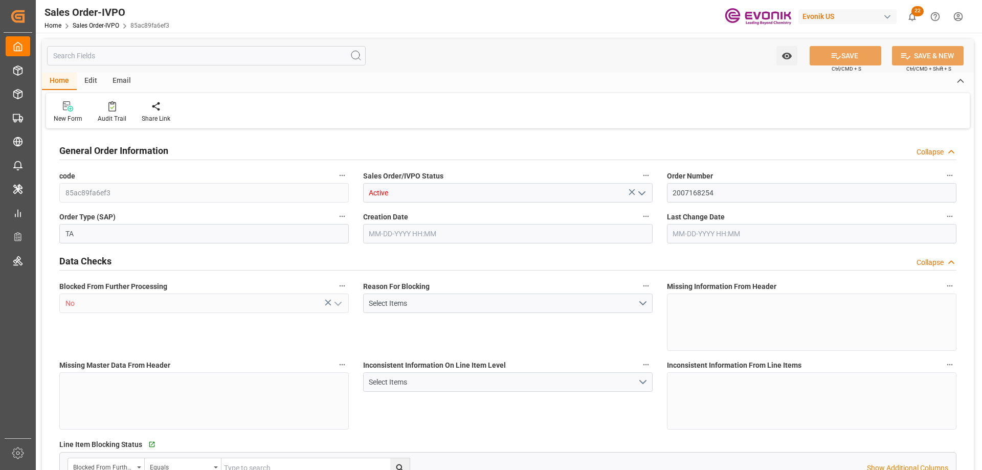
type input "GTSTC"
type input "0"
type input "1"
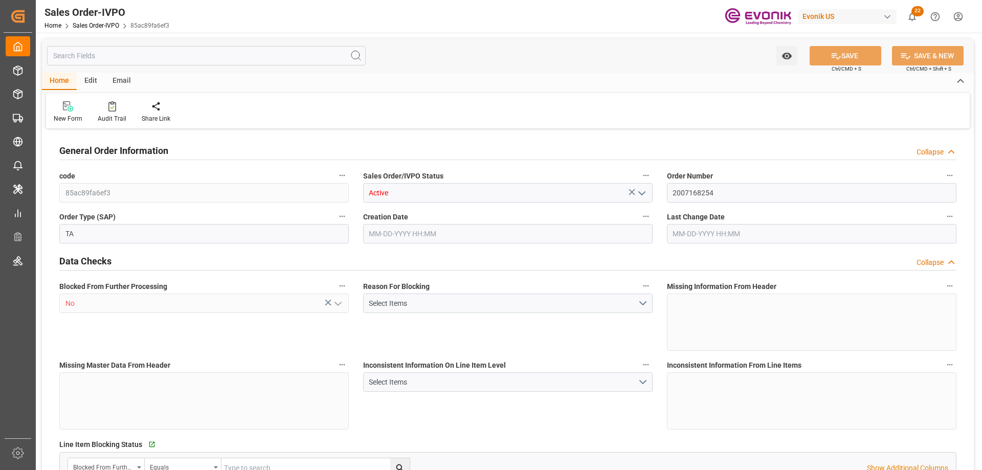
type input "8070"
type input "13.2102"
type input "17000"
type input "30"
type input "09-04-2025 01:00"
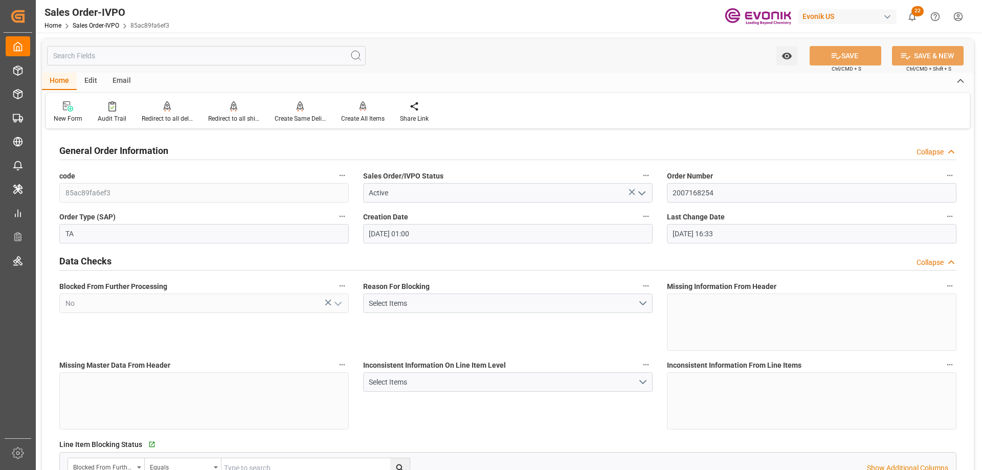
type input "09-08-2025 16:33"
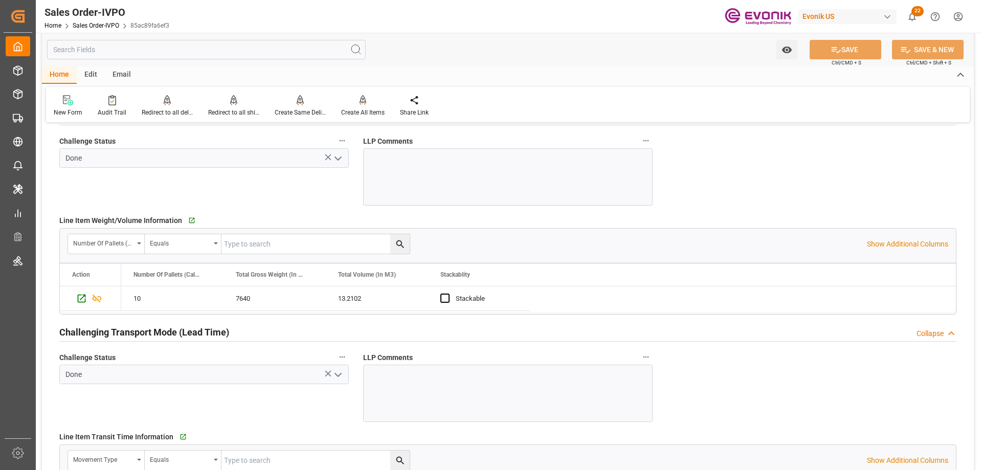
scroll to position [1022, 0]
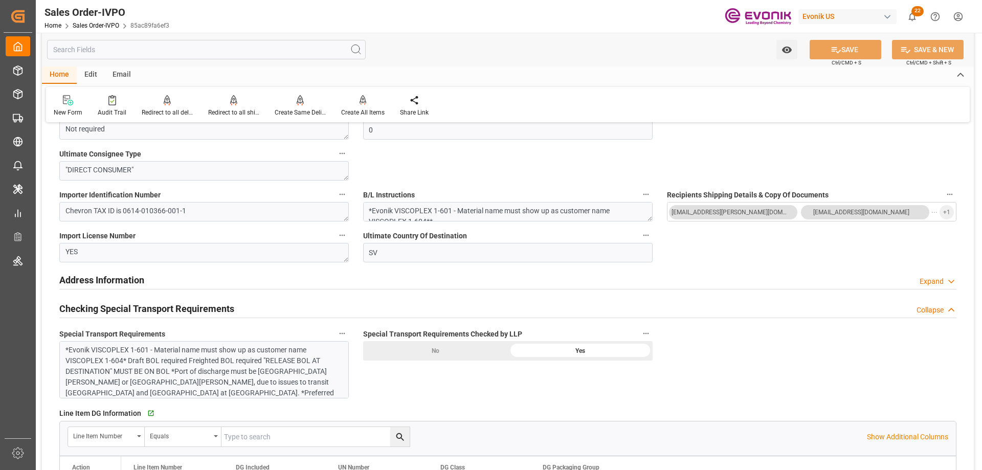
click at [164, 341] on div "*Evonik VISCOPLEX 1-601 - Material name must show up as customer name VISCOPLEX…" at bounding box center [203, 369] width 289 height 57
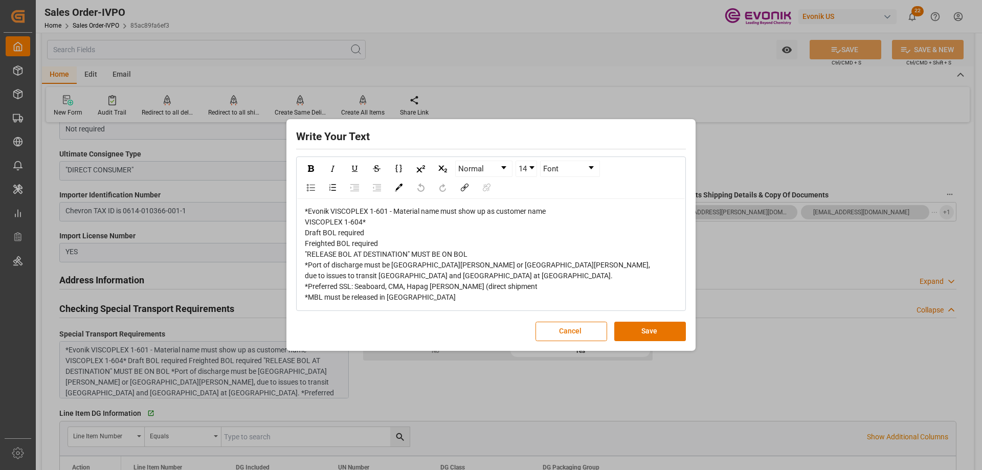
click at [384, 377] on div "Write Your Text Normal 14 Font *Evonik VISCOPLEX 1-601 - Material name must sho…" at bounding box center [491, 235] width 982 height 470
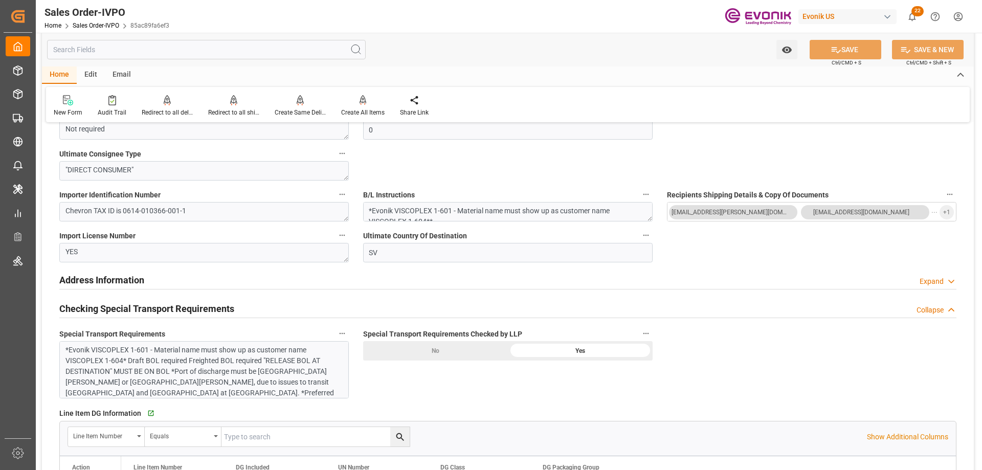
scroll to position [767, 0]
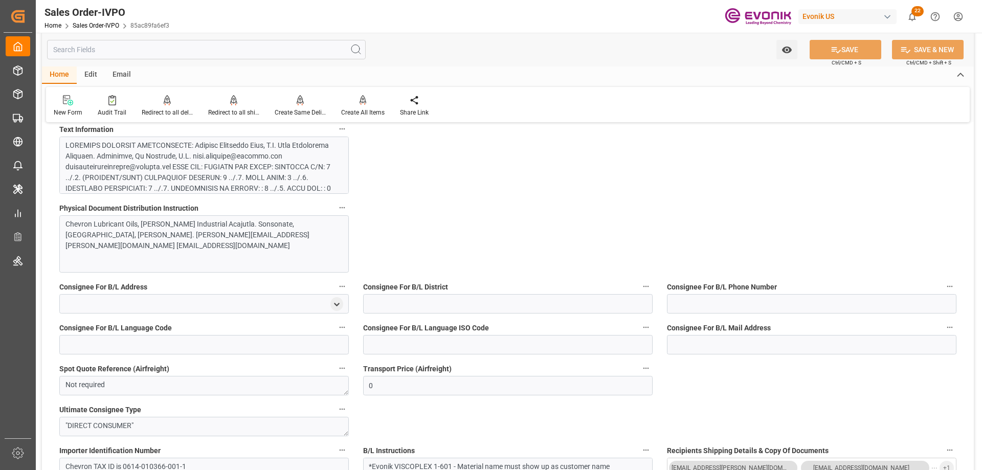
click at [154, 185] on div at bounding box center [199, 269] width 269 height 258
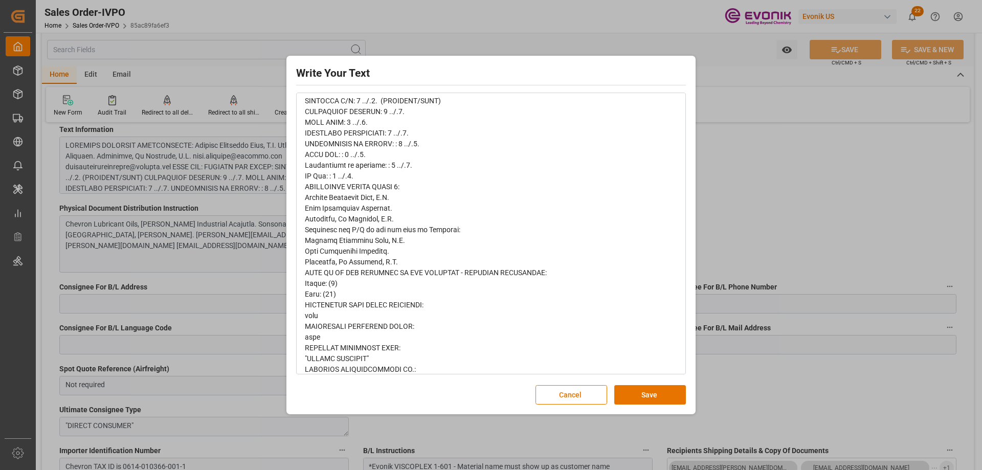
scroll to position [0, 0]
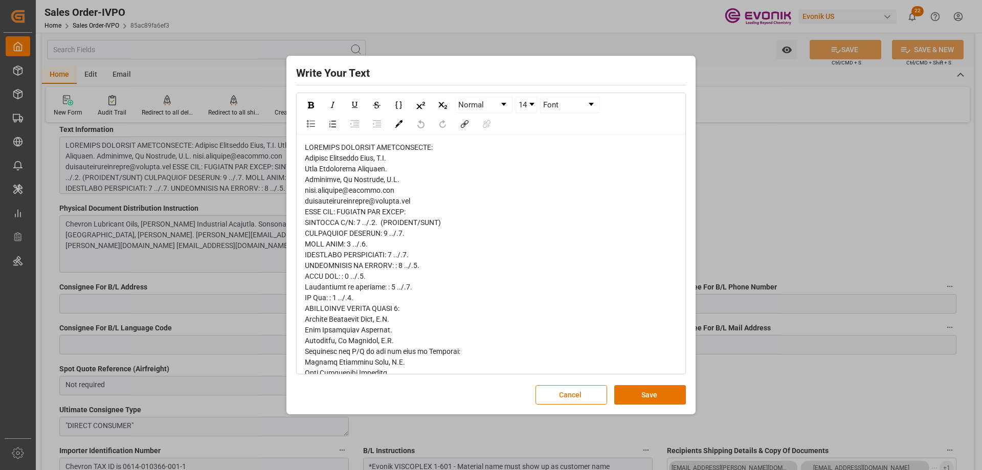
click at [753, 166] on div "Write Your Text Normal 14 Font Cancel Save" at bounding box center [491, 235] width 982 height 470
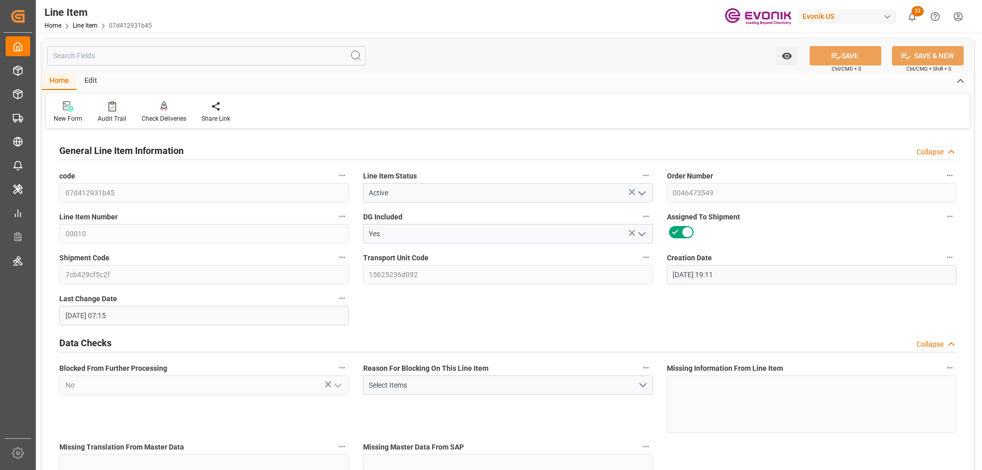
click at [156, 57] on input "text" at bounding box center [206, 55] width 318 height 19
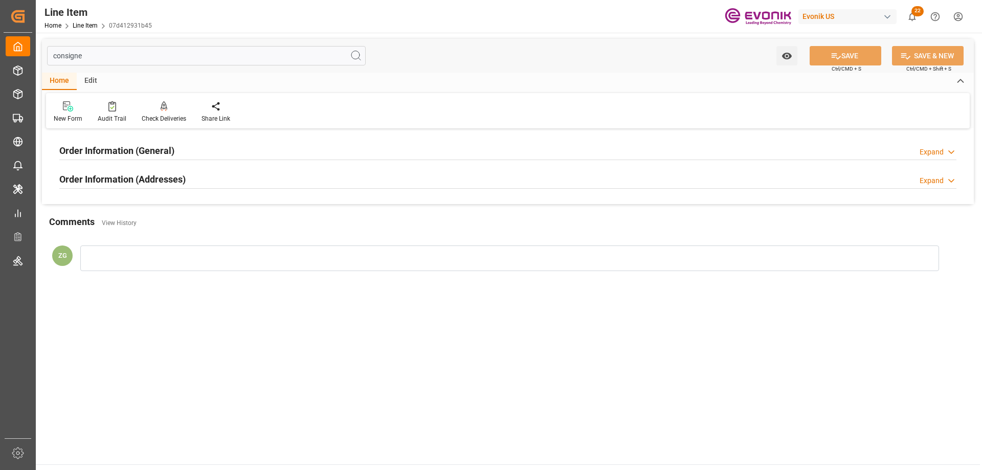
type input "consigne"
click at [144, 173] on h2 "Order Information (Addresses)" at bounding box center [122, 179] width 126 height 14
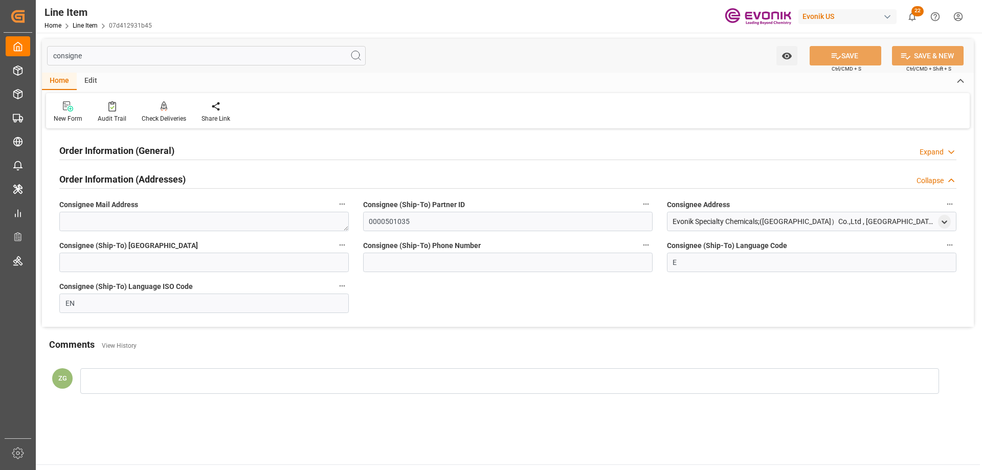
click at [141, 152] on h2 "Order Information (General)" at bounding box center [116, 151] width 115 height 14
